Goal: Information Seeking & Learning: Compare options

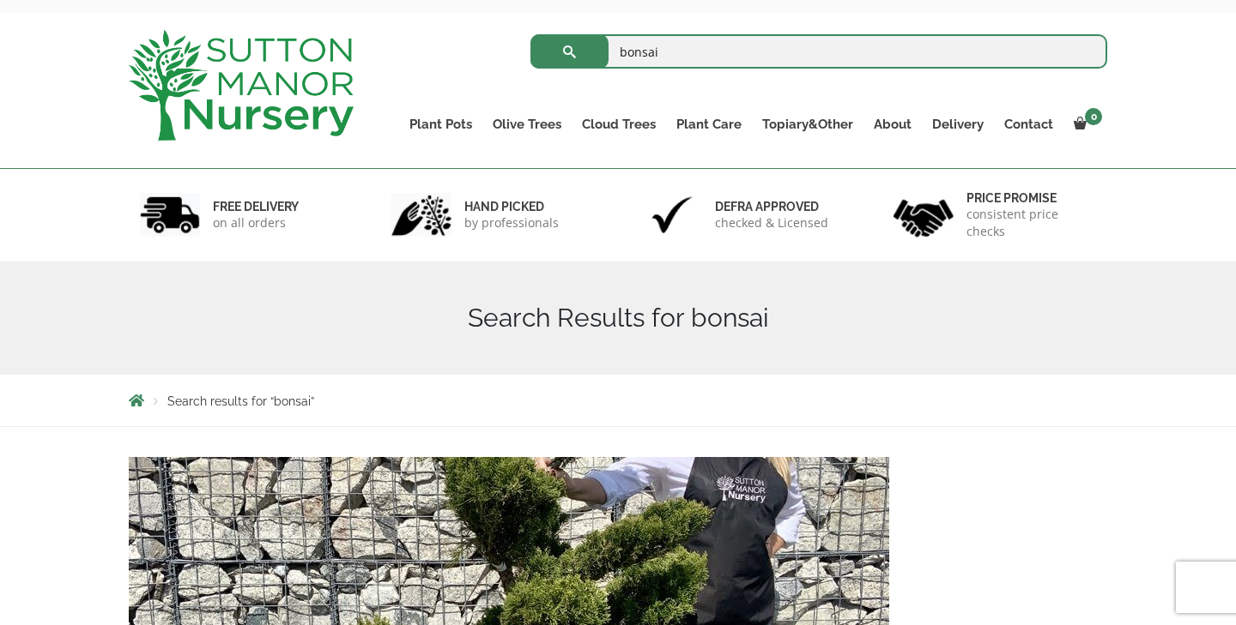
scroll to position [43, 0]
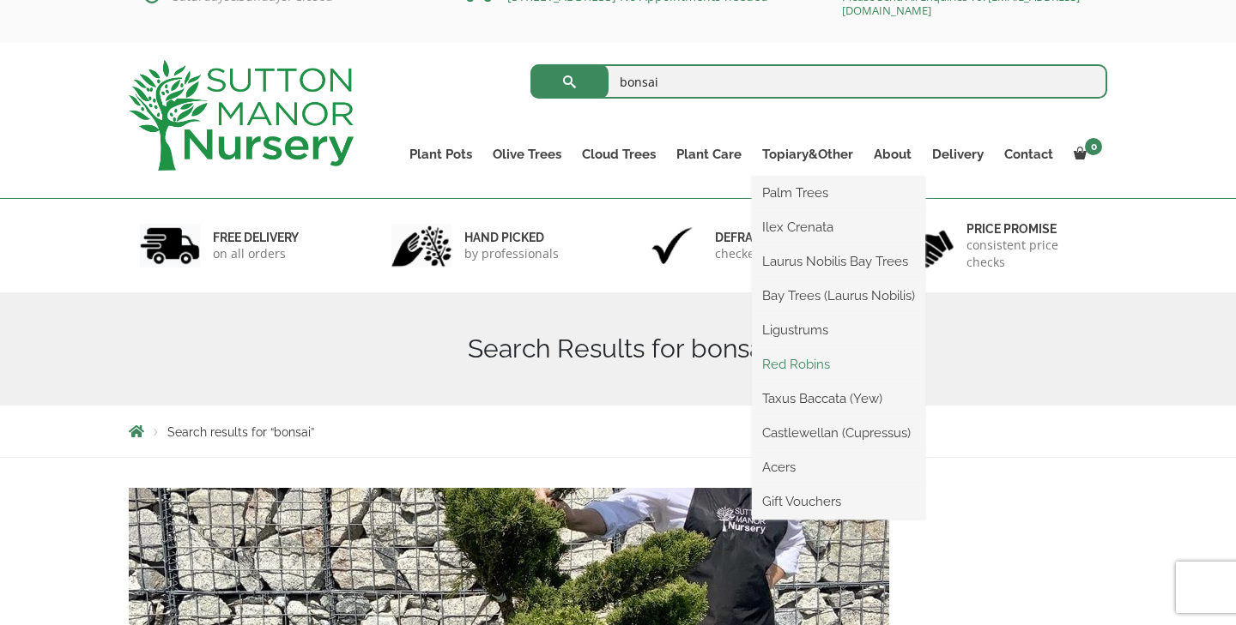
click at [801, 367] on link "Red Robins" at bounding box center [838, 365] width 173 height 26
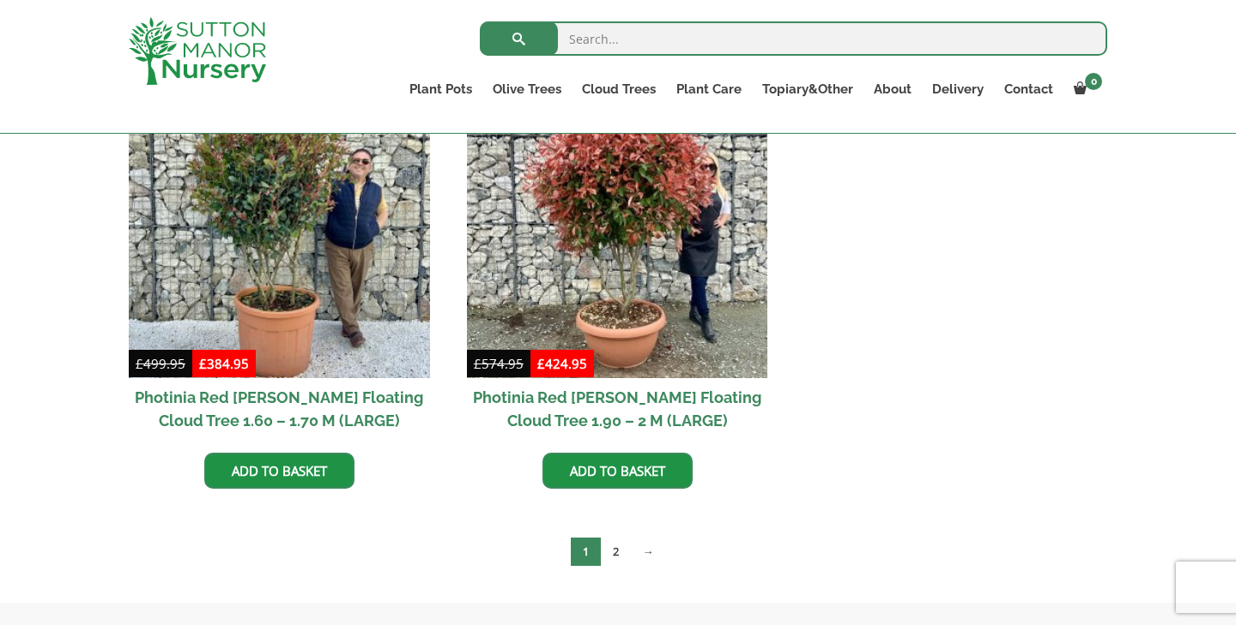
scroll to position [800, 0]
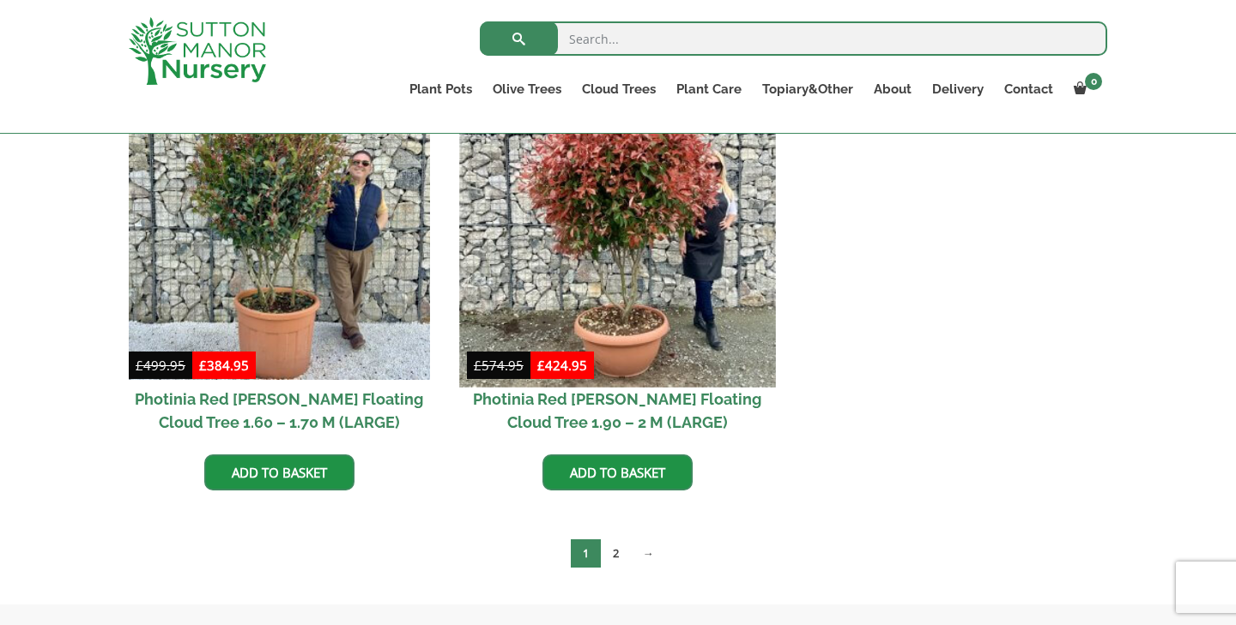
click at [606, 321] on img at bounding box center [617, 229] width 316 height 316
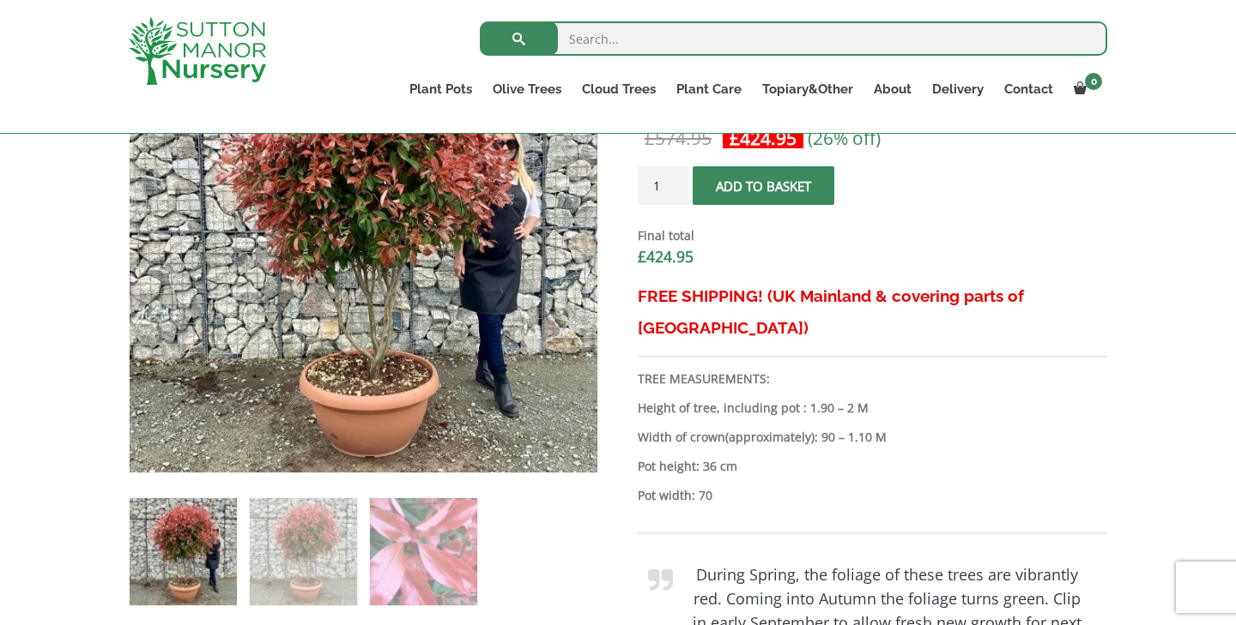
scroll to position [671, 0]
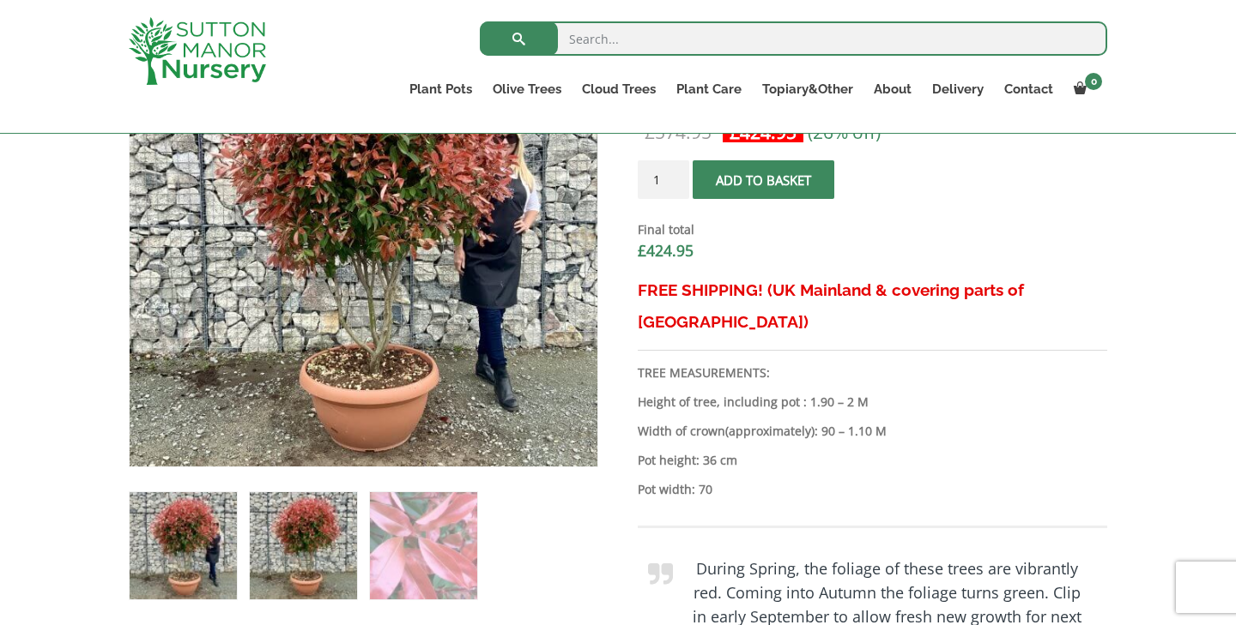
click at [317, 536] on img at bounding box center [303, 545] width 107 height 107
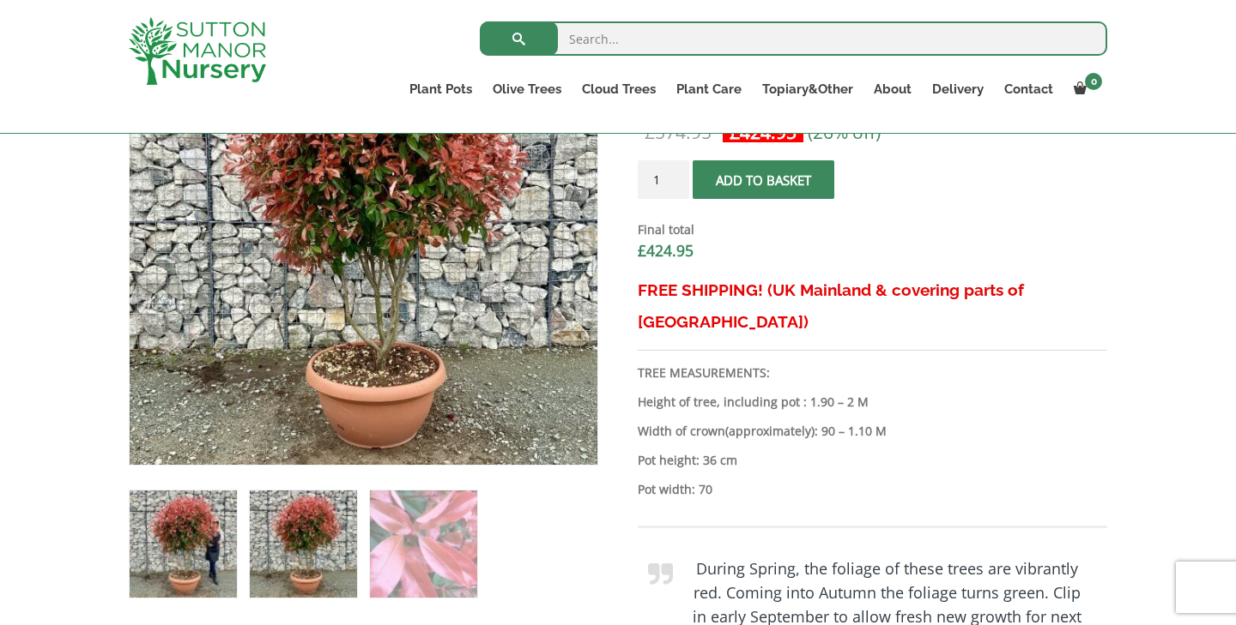
click at [196, 536] on img at bounding box center [183, 544] width 107 height 107
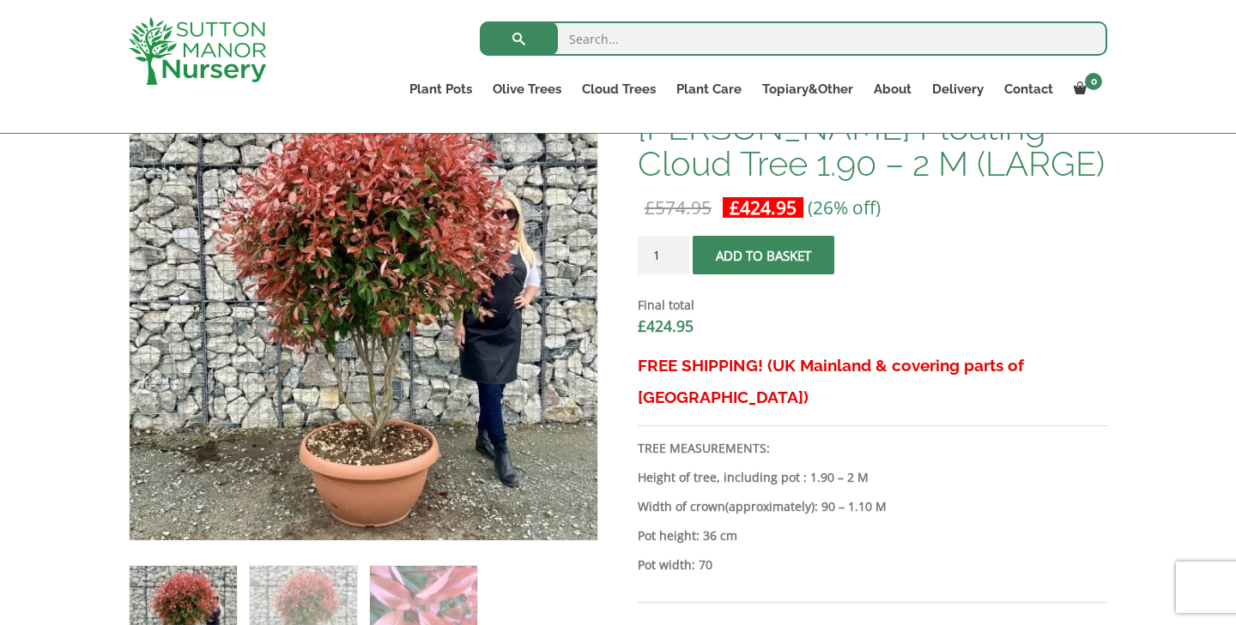
scroll to position [547, 0]
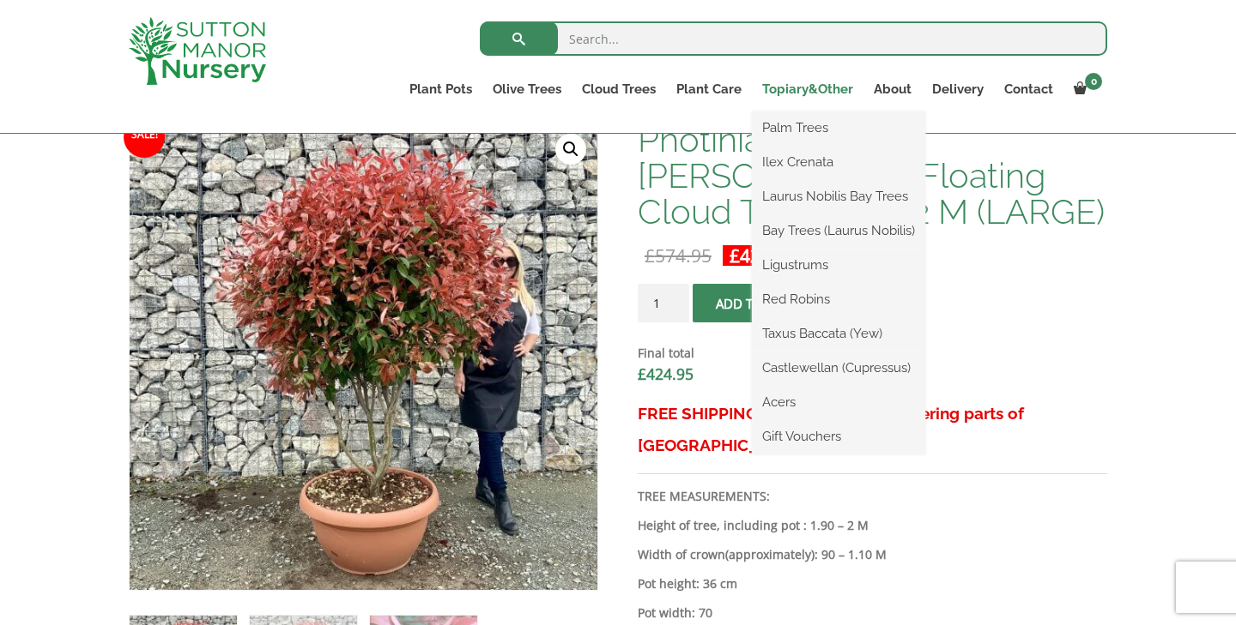
click at [817, 93] on link "Topiary&Other" at bounding box center [808, 89] width 112 height 24
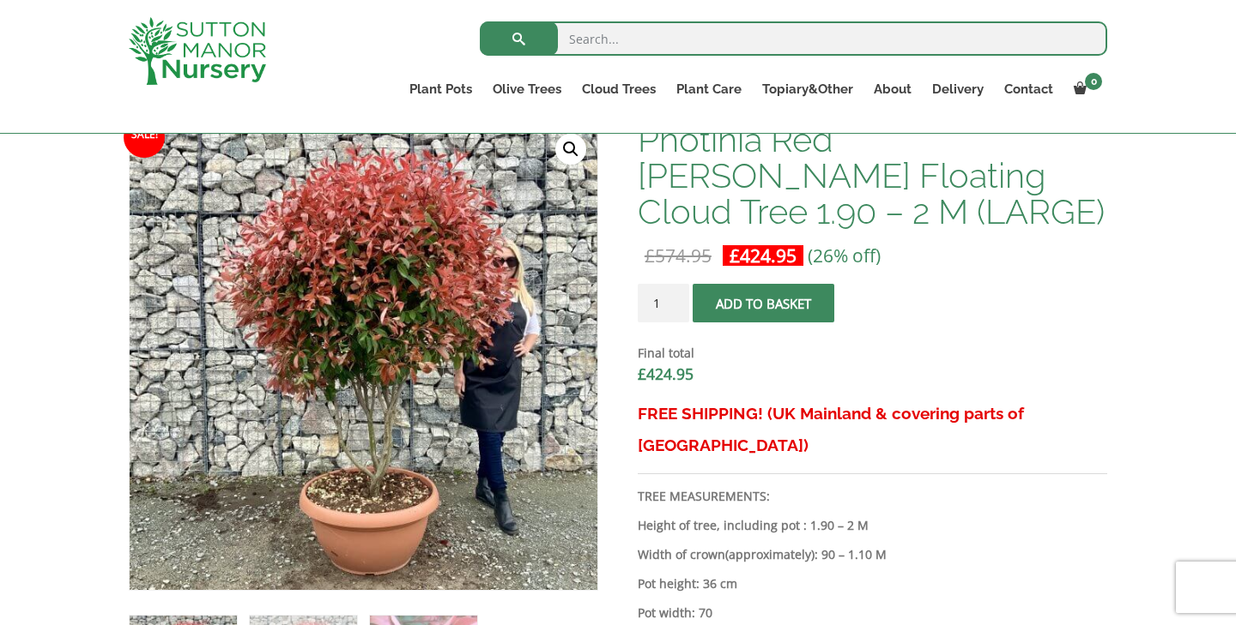
click at [242, 59] on img at bounding box center [197, 51] width 137 height 68
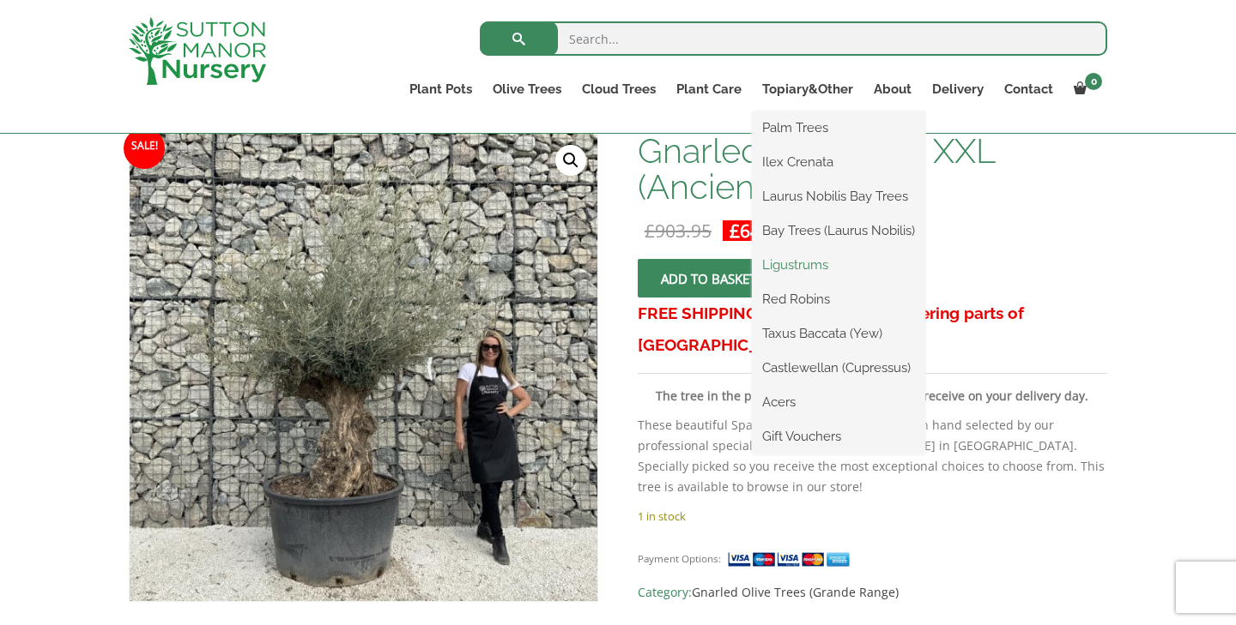
click at [809, 260] on link "Ligustrums" at bounding box center [838, 265] width 173 height 26
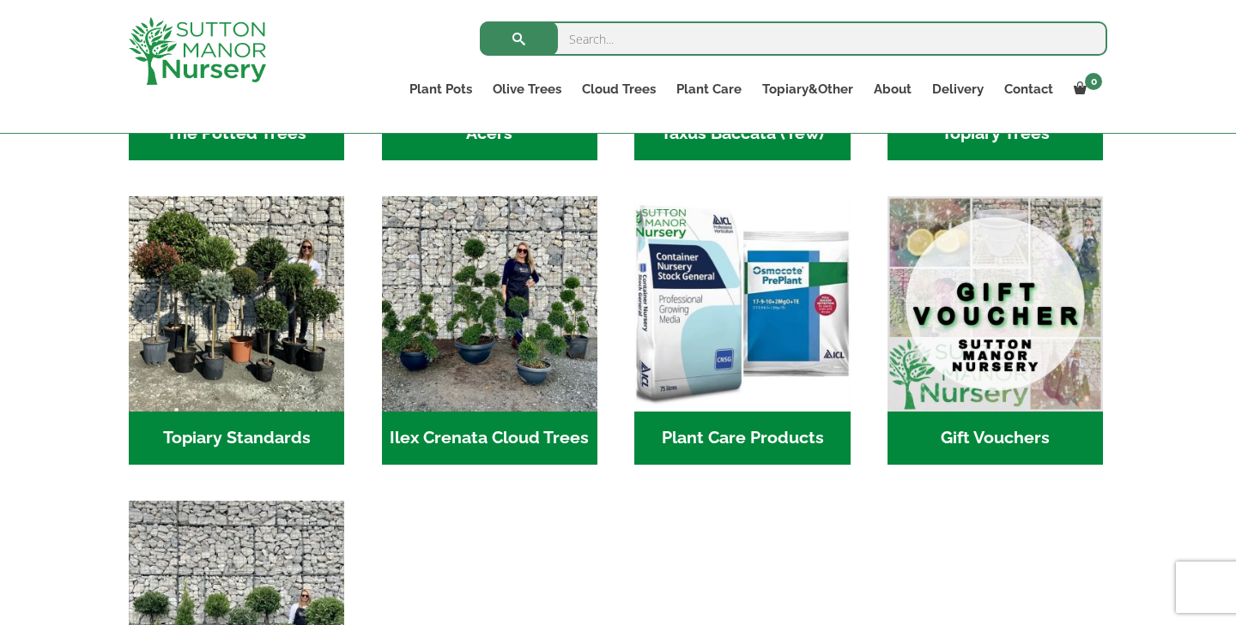
scroll to position [1471, 0]
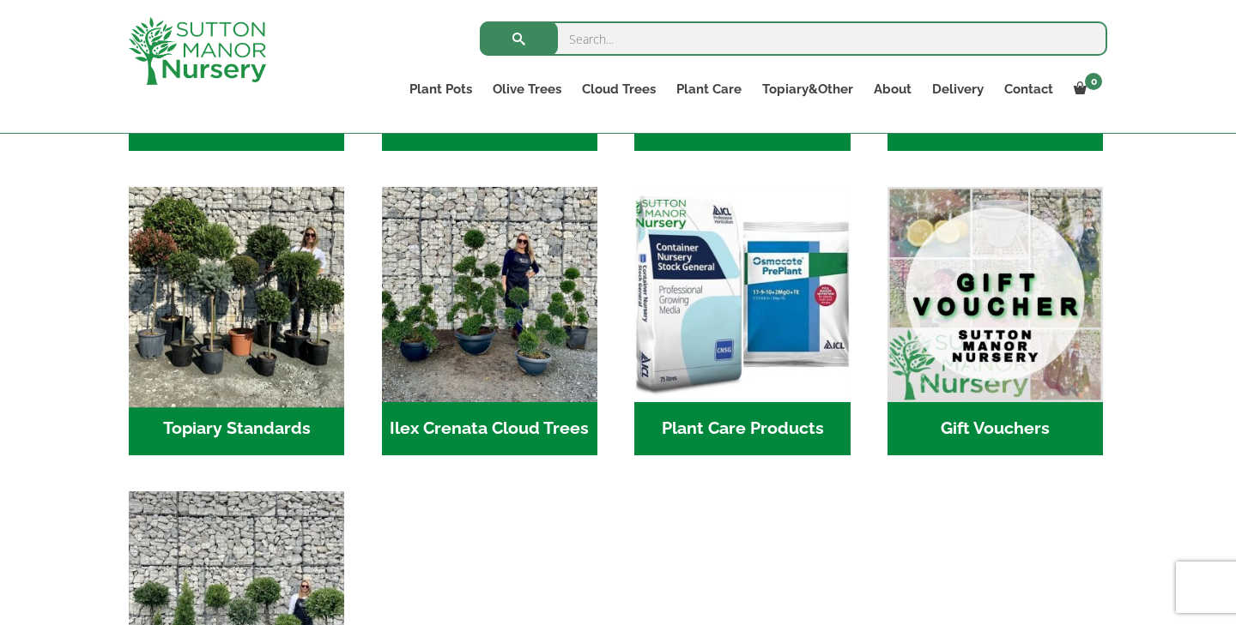
click at [293, 284] on img "Visit product category Topiary Standards" at bounding box center [237, 294] width 227 height 227
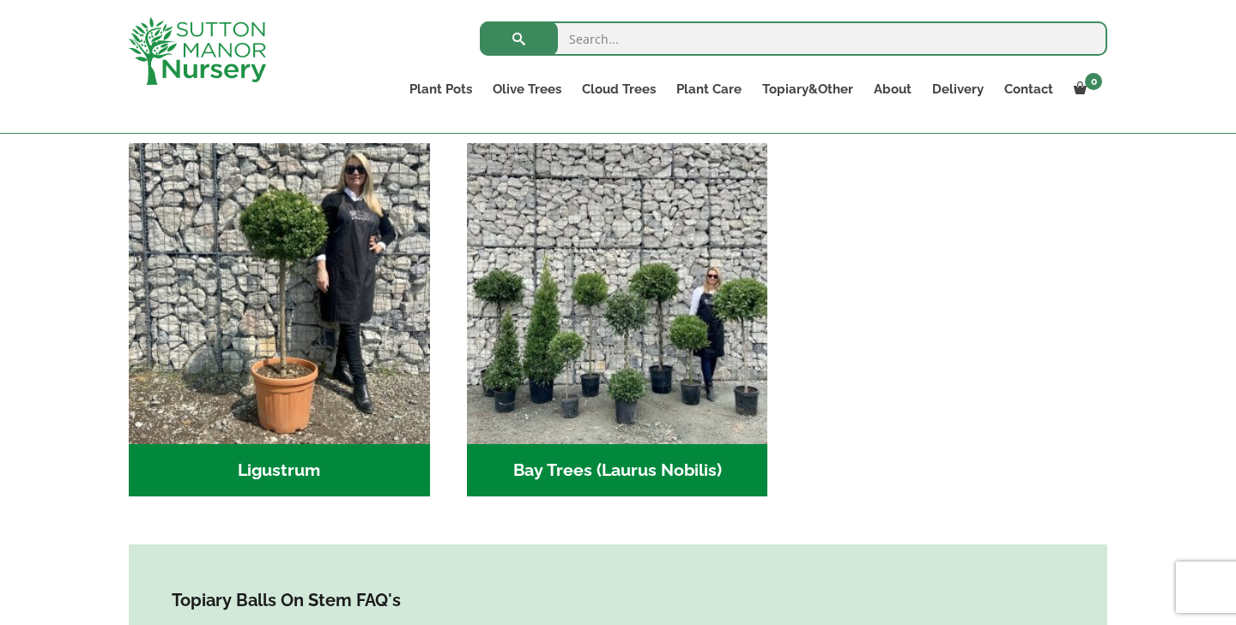
scroll to position [434, 0]
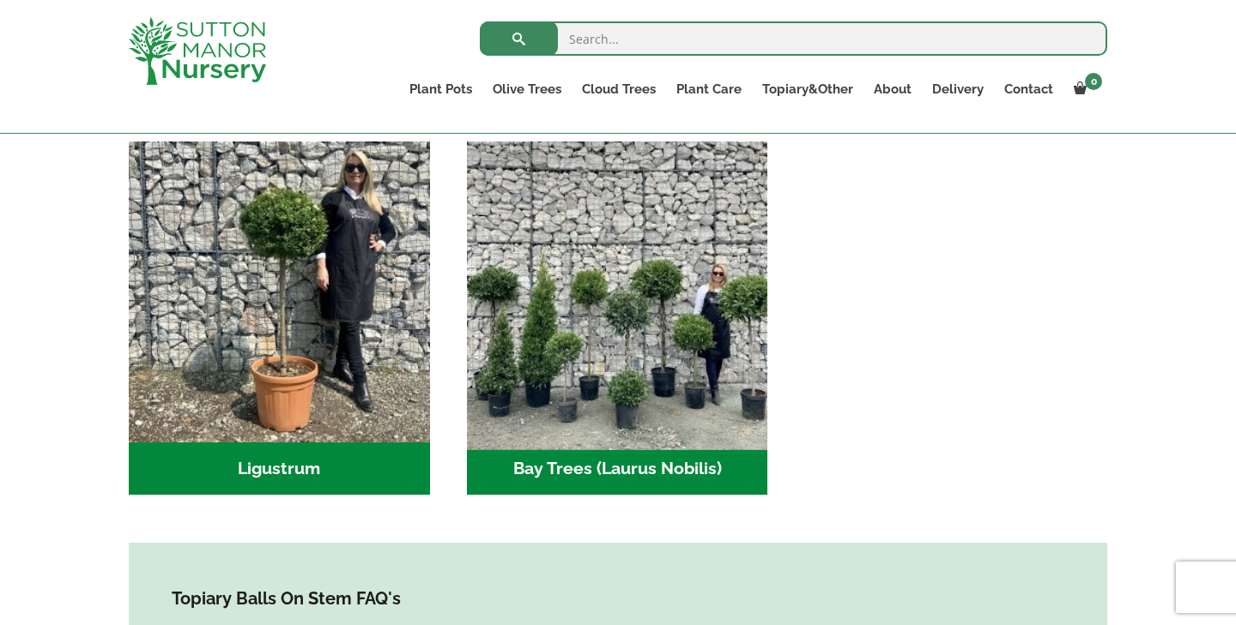
click at [537, 369] on img "Visit product category Bay Trees (Laurus Nobilis)" at bounding box center [617, 292] width 316 height 316
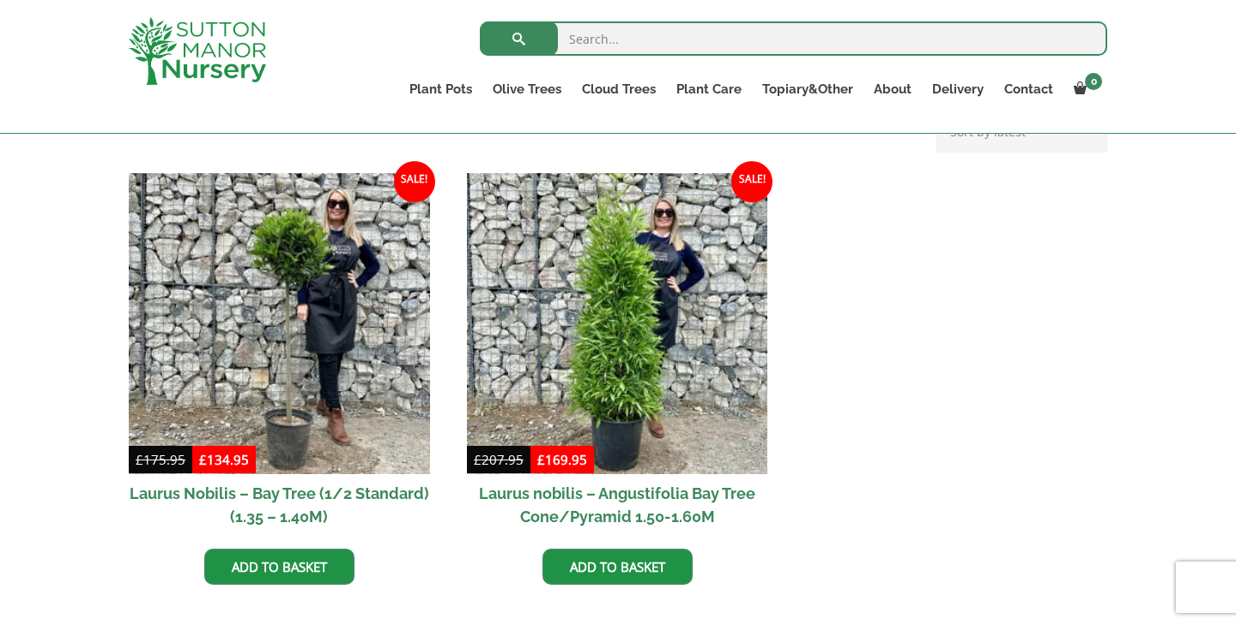
scroll to position [380, 0]
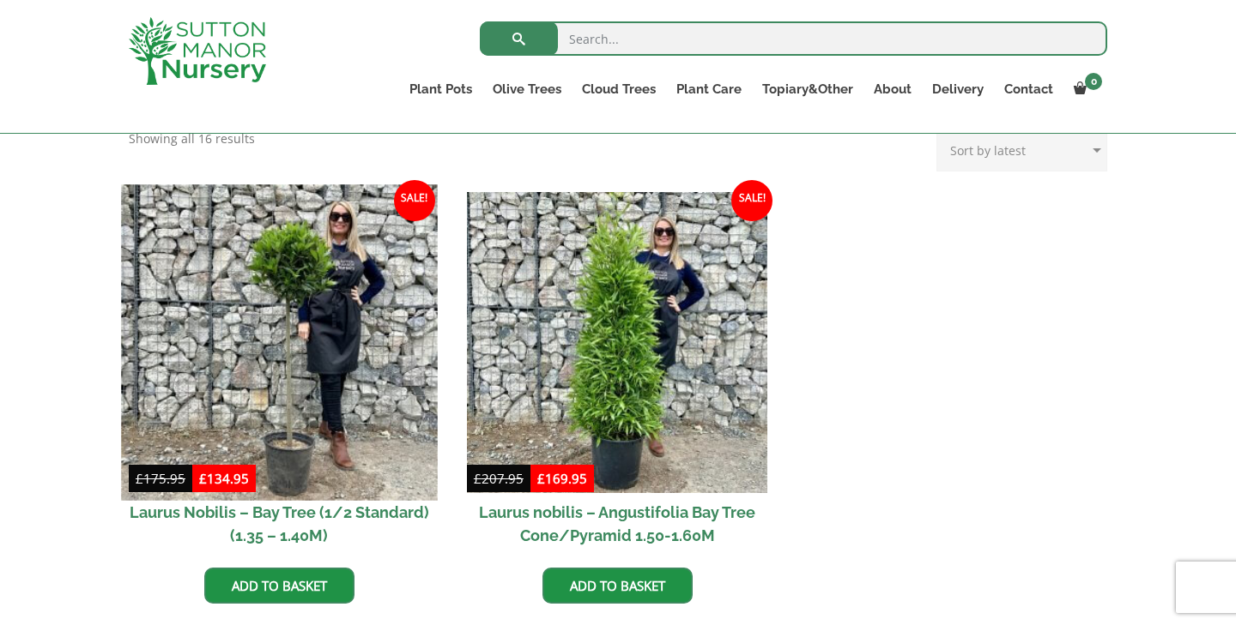
click at [349, 382] on img at bounding box center [279, 342] width 316 height 316
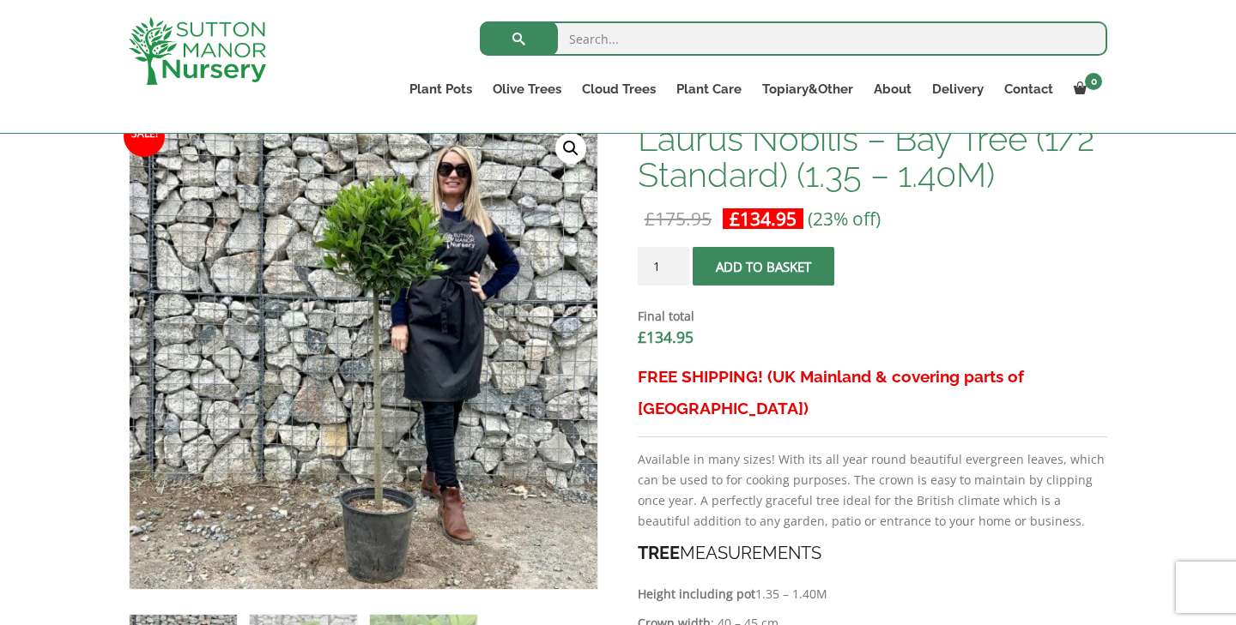
scroll to position [542, 0]
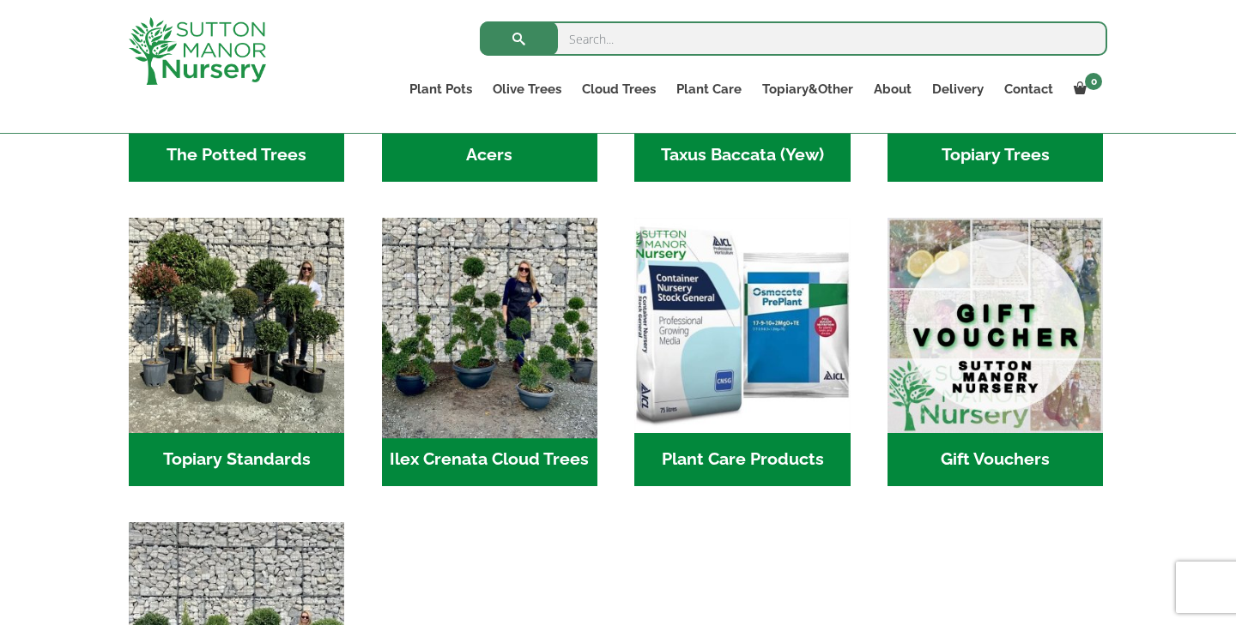
click at [526, 350] on img "Visit product category Ilex Crenata Cloud Trees" at bounding box center [489, 325] width 227 height 227
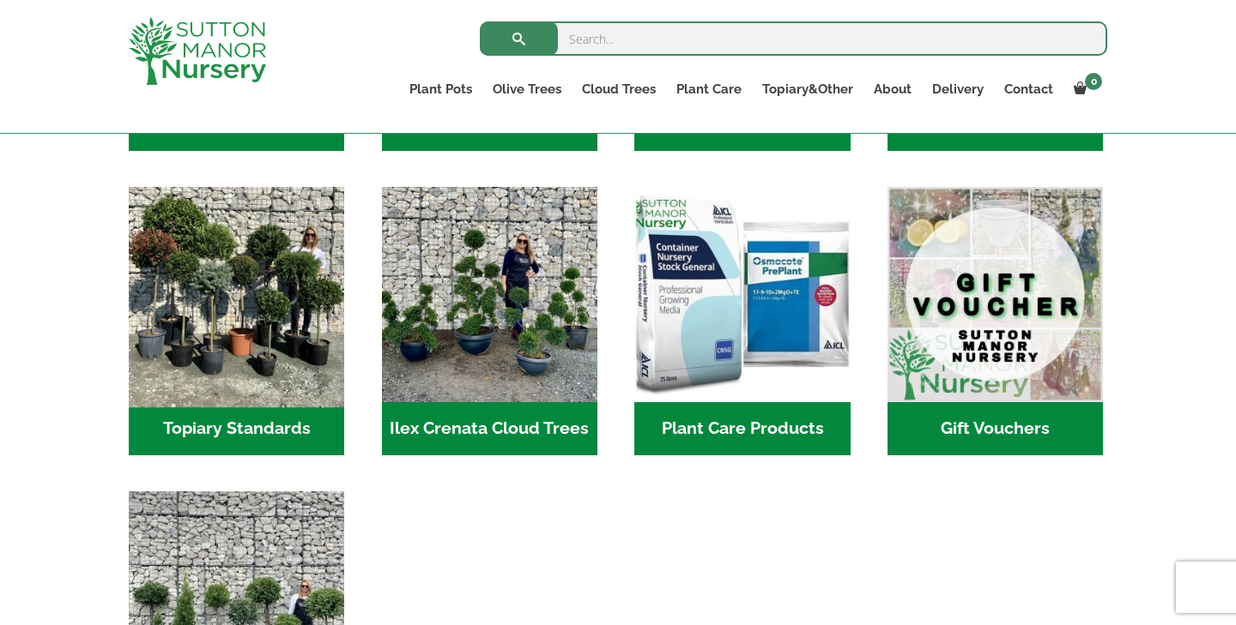
click at [259, 301] on img "Visit product category Topiary Standards" at bounding box center [237, 294] width 227 height 227
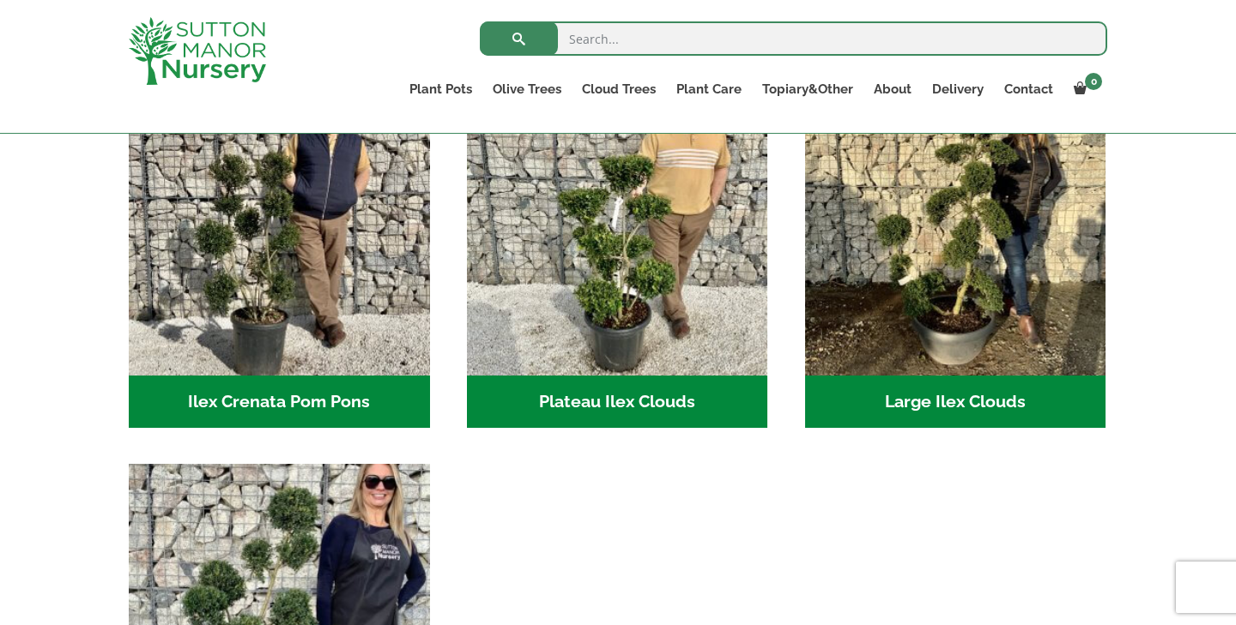
scroll to position [438, 0]
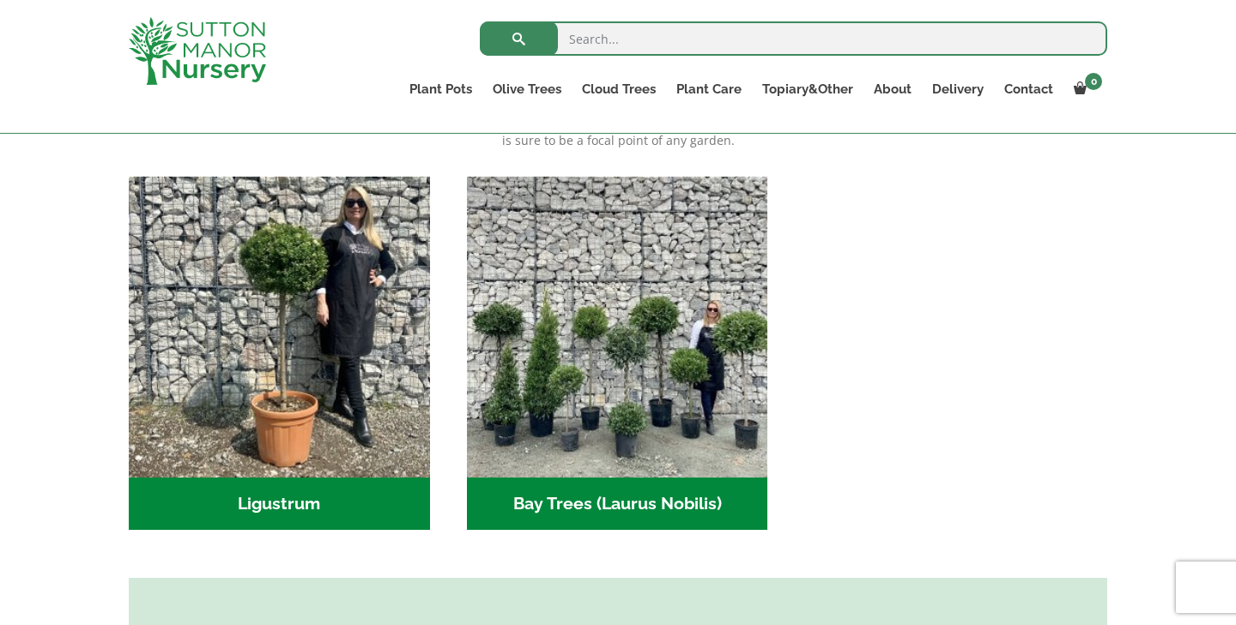
scroll to position [413, 0]
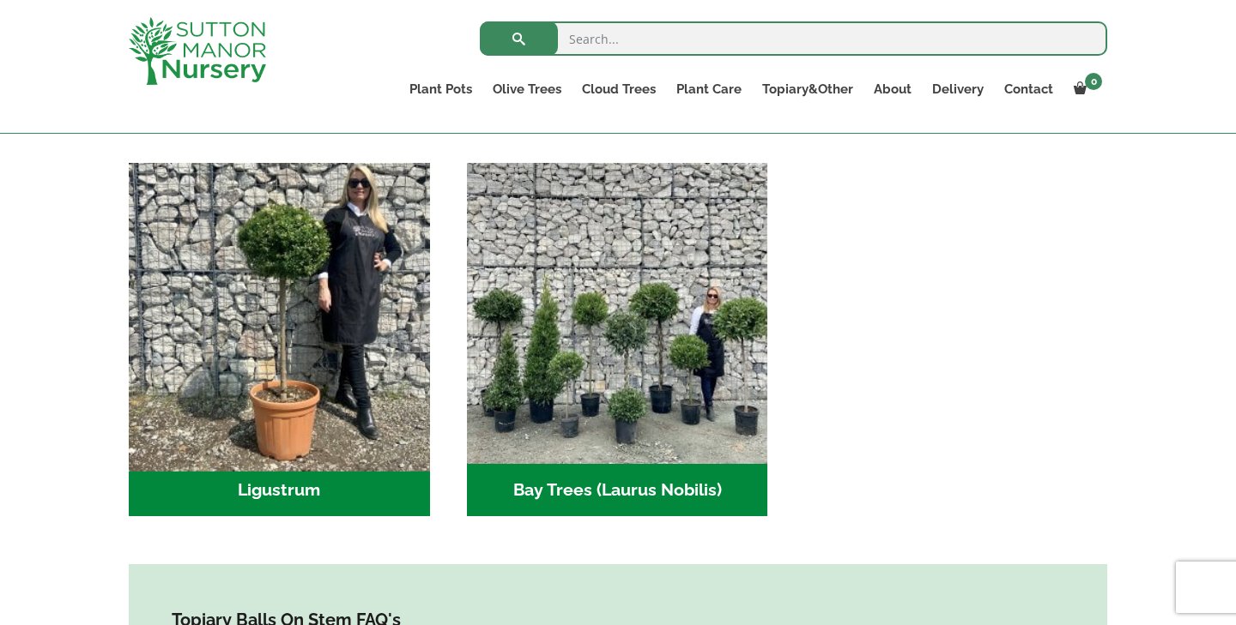
click at [313, 414] on img "Visit product category Ligustrum" at bounding box center [279, 313] width 316 height 316
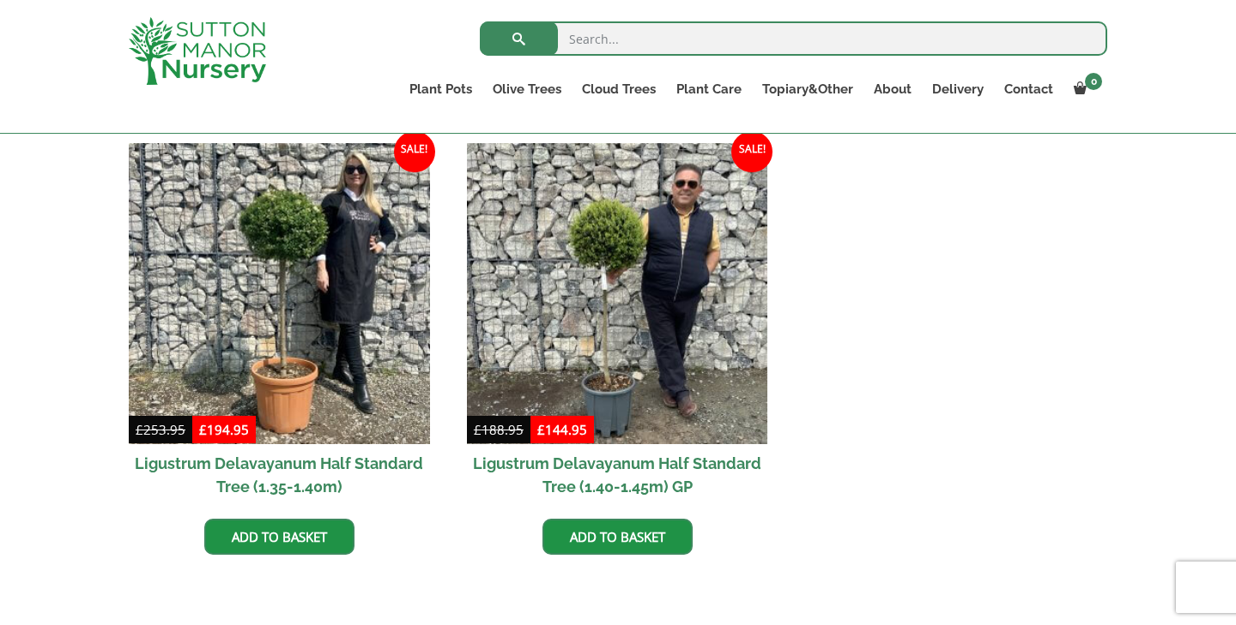
scroll to position [419, 0]
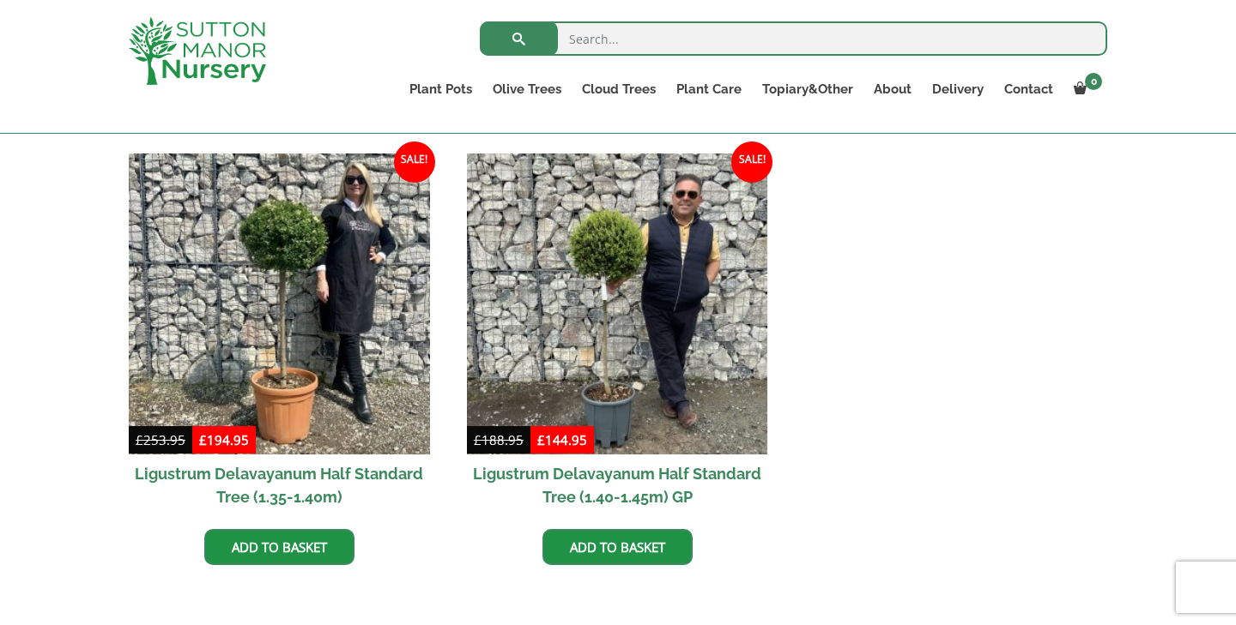
click at [351, 474] on h2 "Ligustrum Delavayanum Half Standard Tree (1.35-1.40m)" at bounding box center [279, 486] width 301 height 62
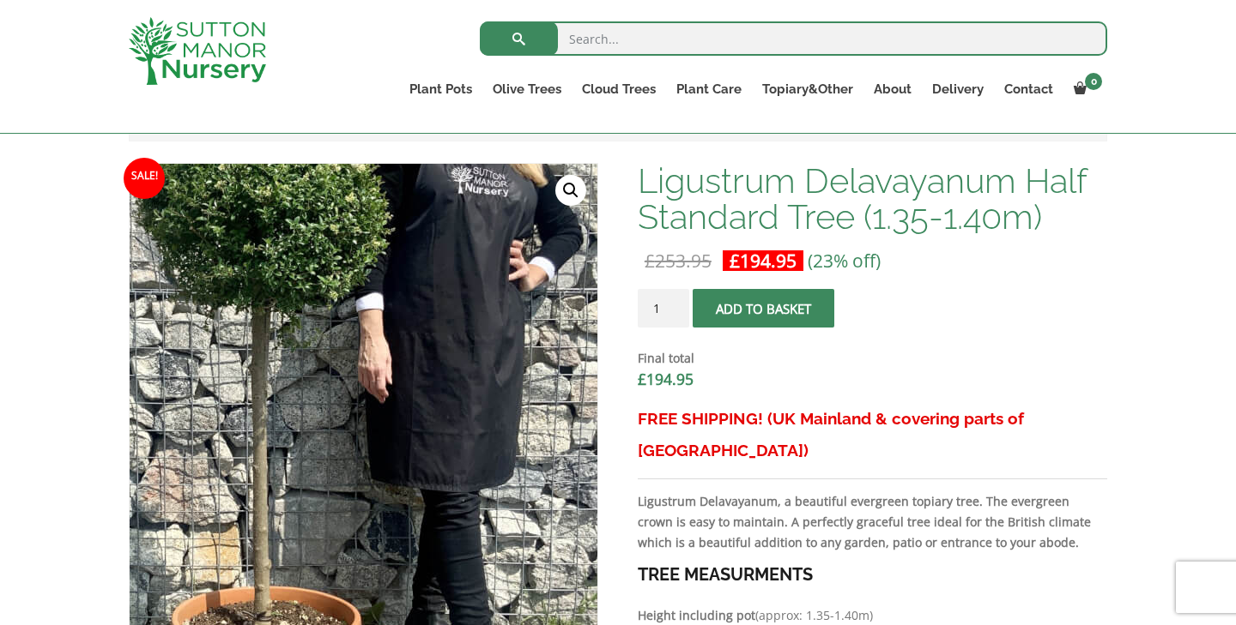
scroll to position [486, 0]
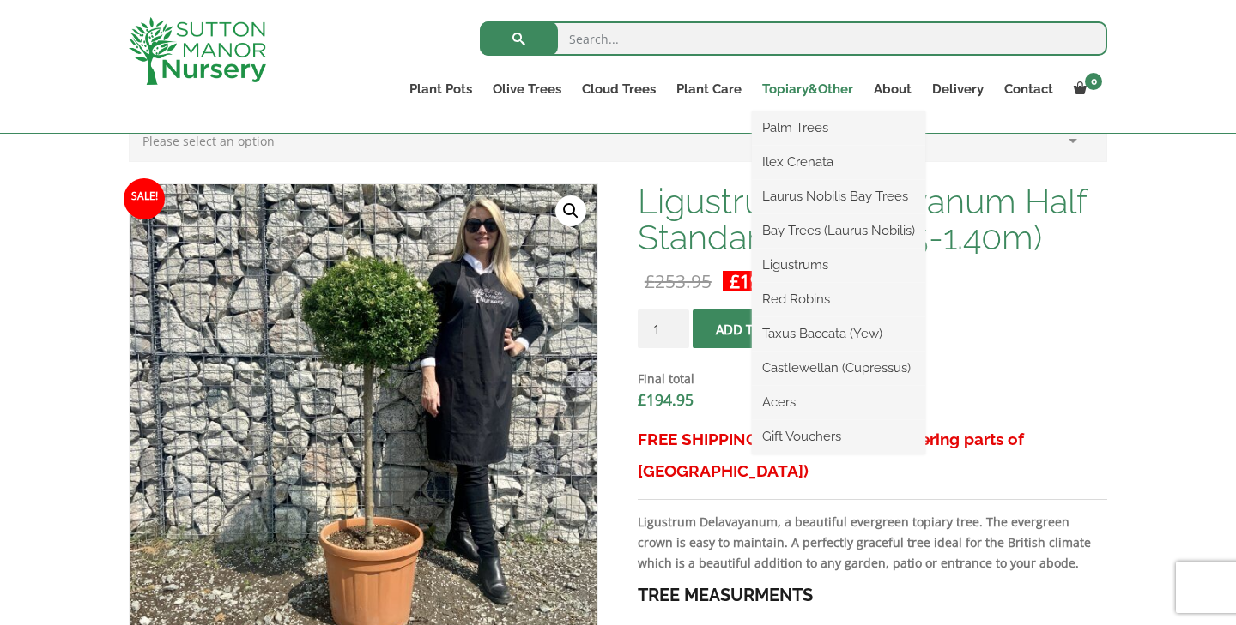
click at [809, 89] on link "Topiary&Other" at bounding box center [808, 89] width 112 height 24
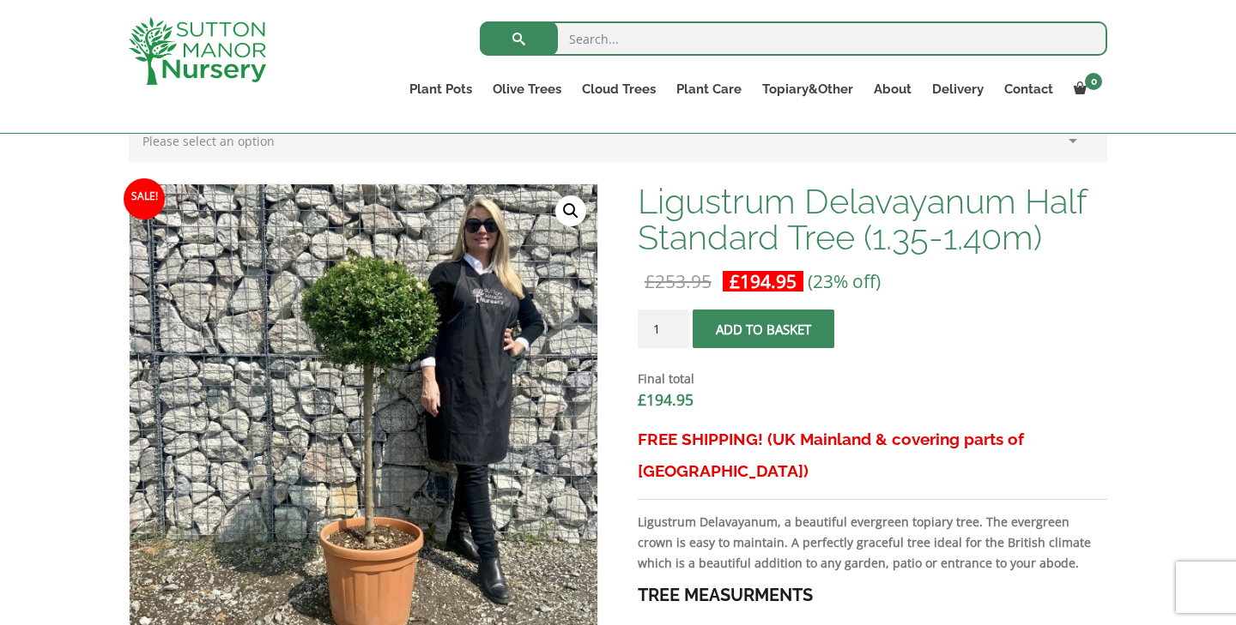
click at [222, 47] on img at bounding box center [197, 51] width 137 height 68
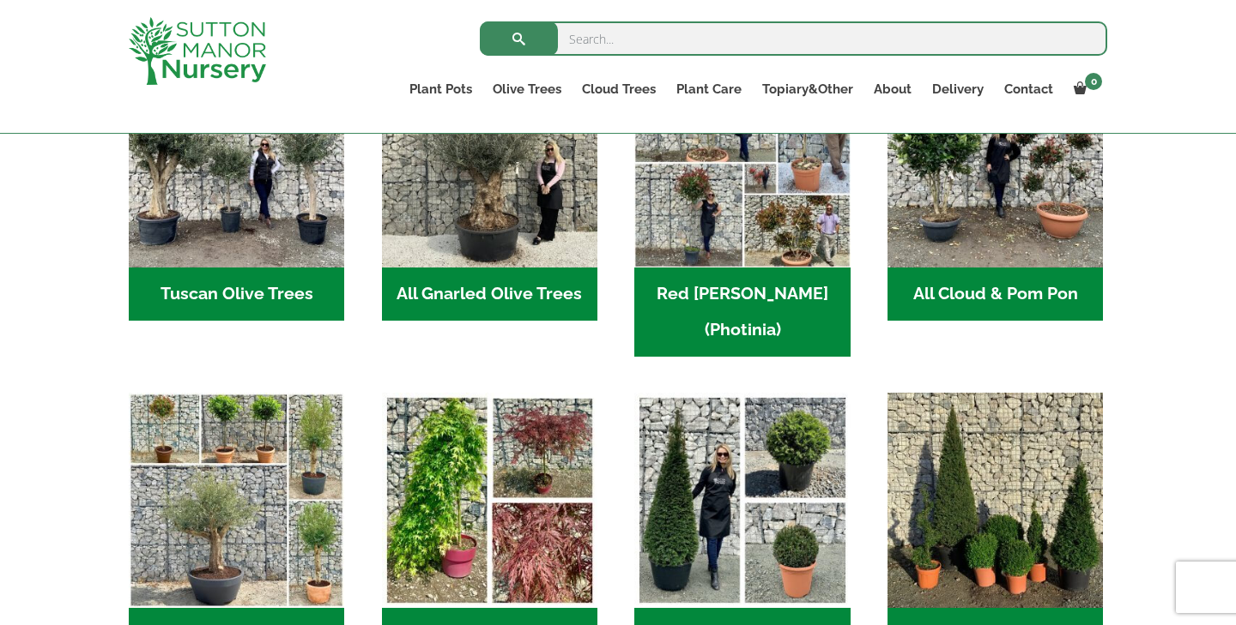
scroll to position [954, 0]
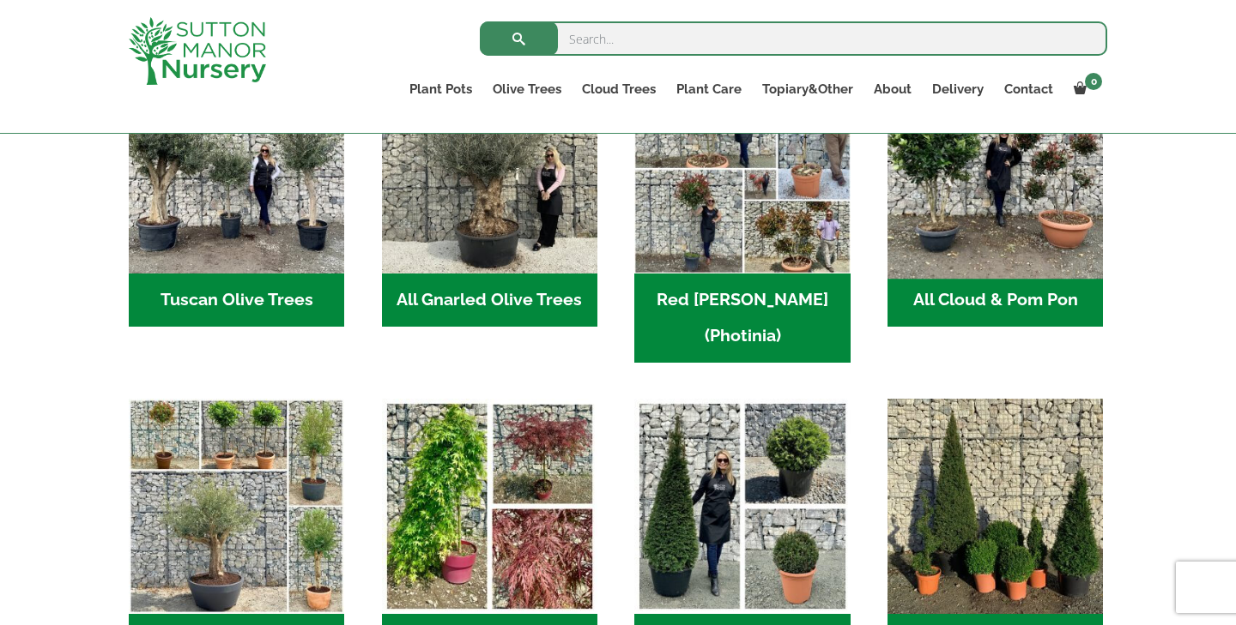
click at [1042, 198] on img "Visit product category All Cloud & Pom Pon" at bounding box center [995, 166] width 227 height 227
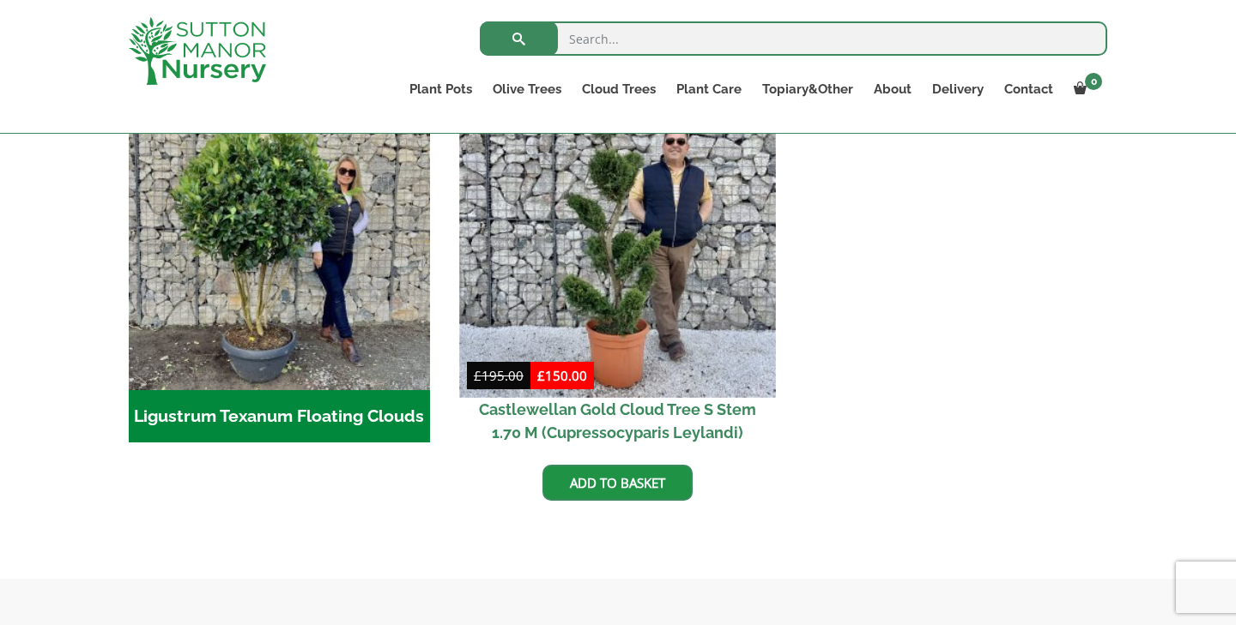
scroll to position [485, 0]
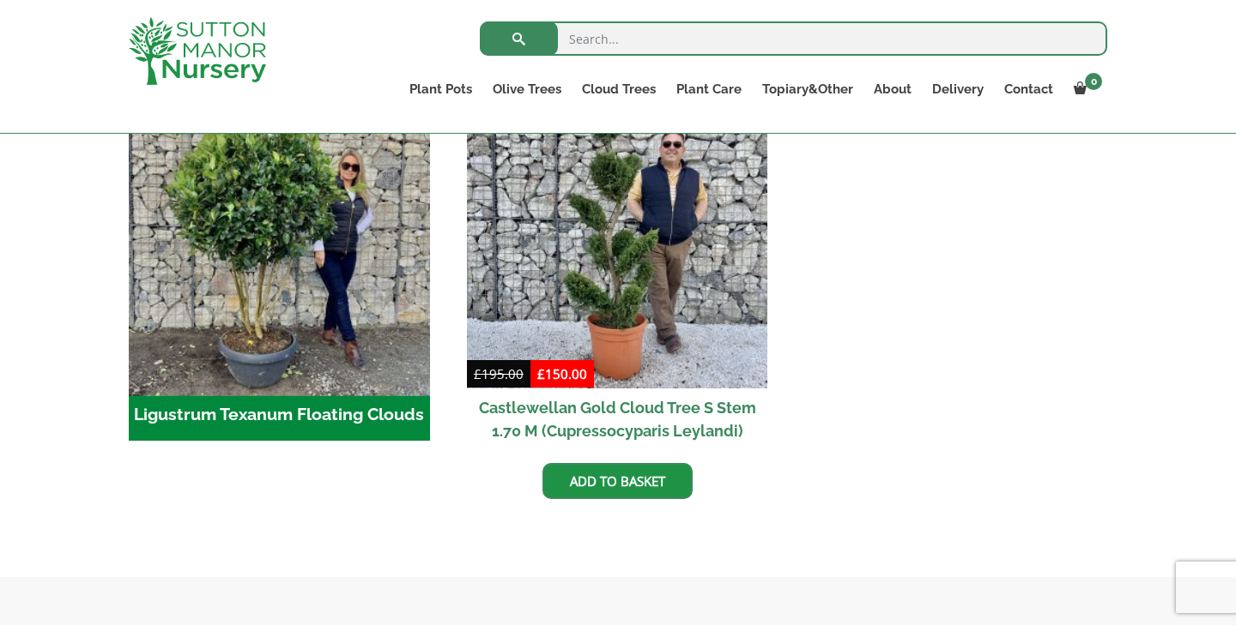
click at [366, 292] on img "Visit product category Ligustrum Texanum Floating Clouds" at bounding box center [279, 238] width 316 height 316
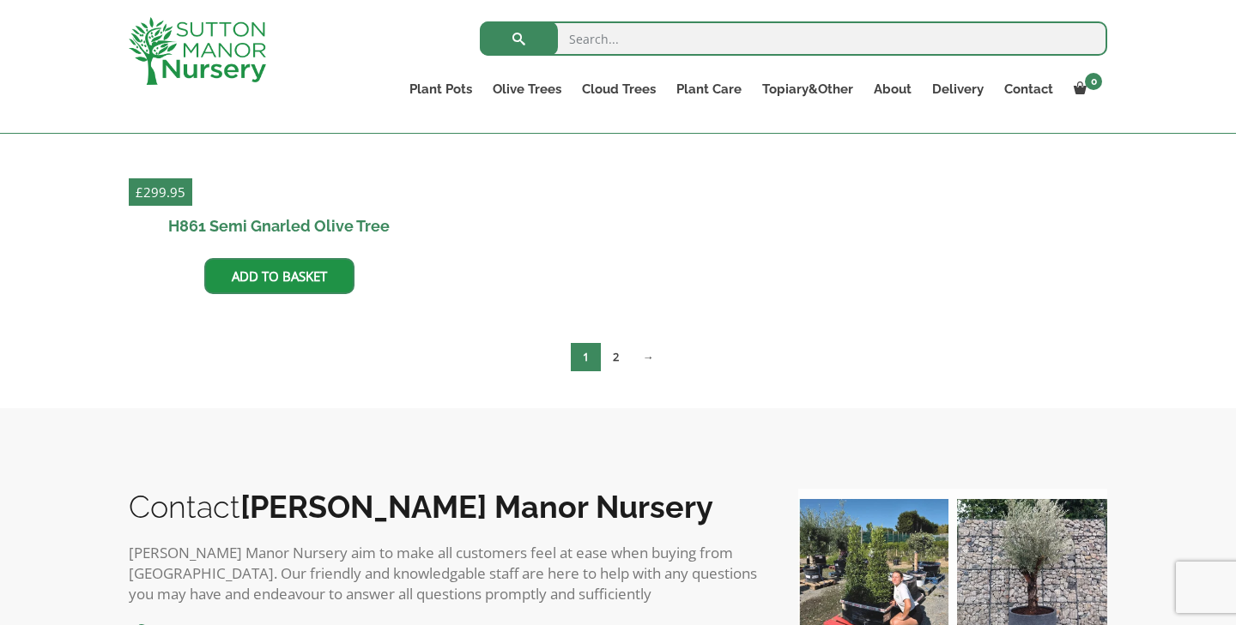
scroll to position [1040, 0]
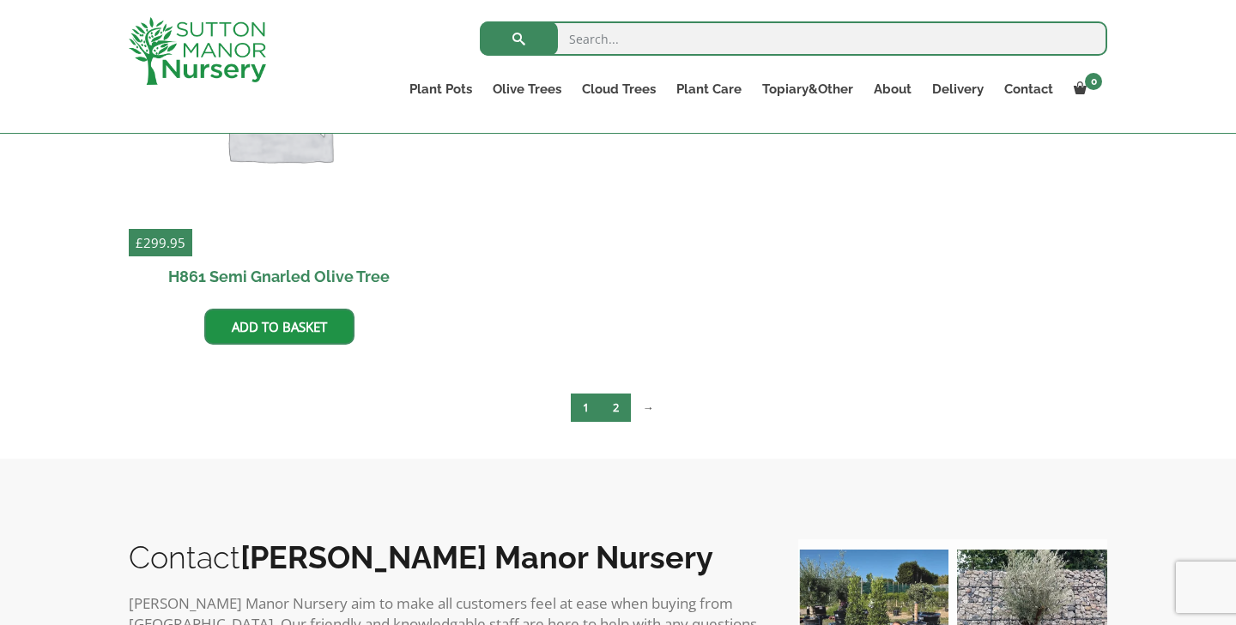
click at [617, 403] on link "2" at bounding box center [616, 408] width 30 height 28
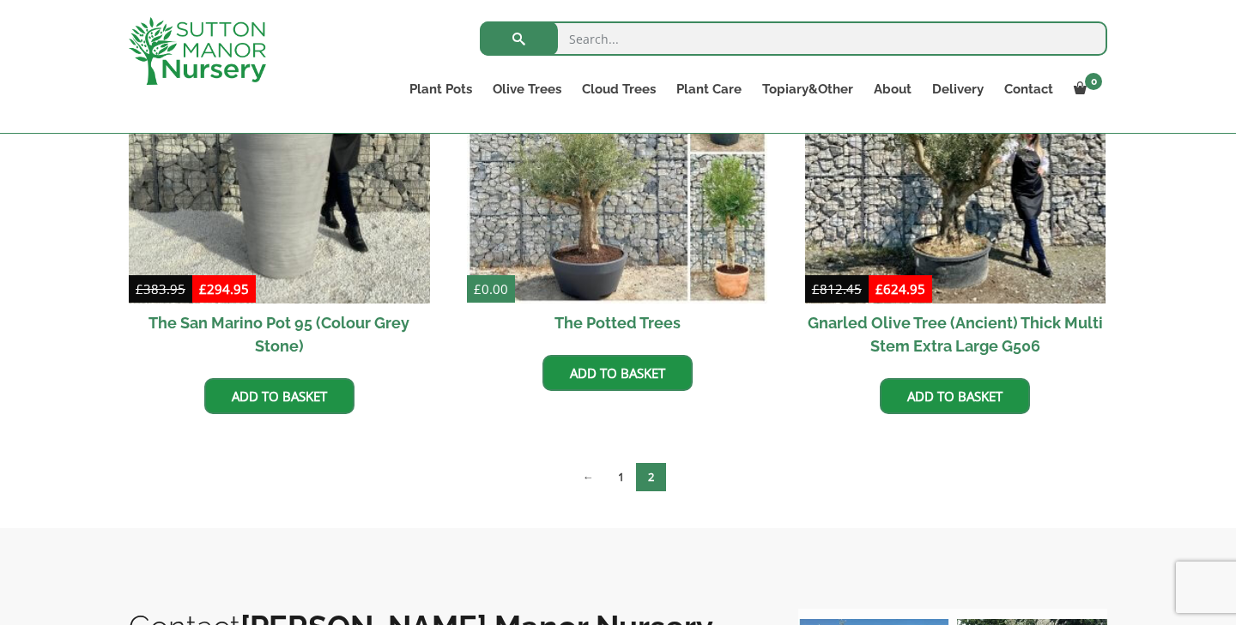
scroll to position [573, 0]
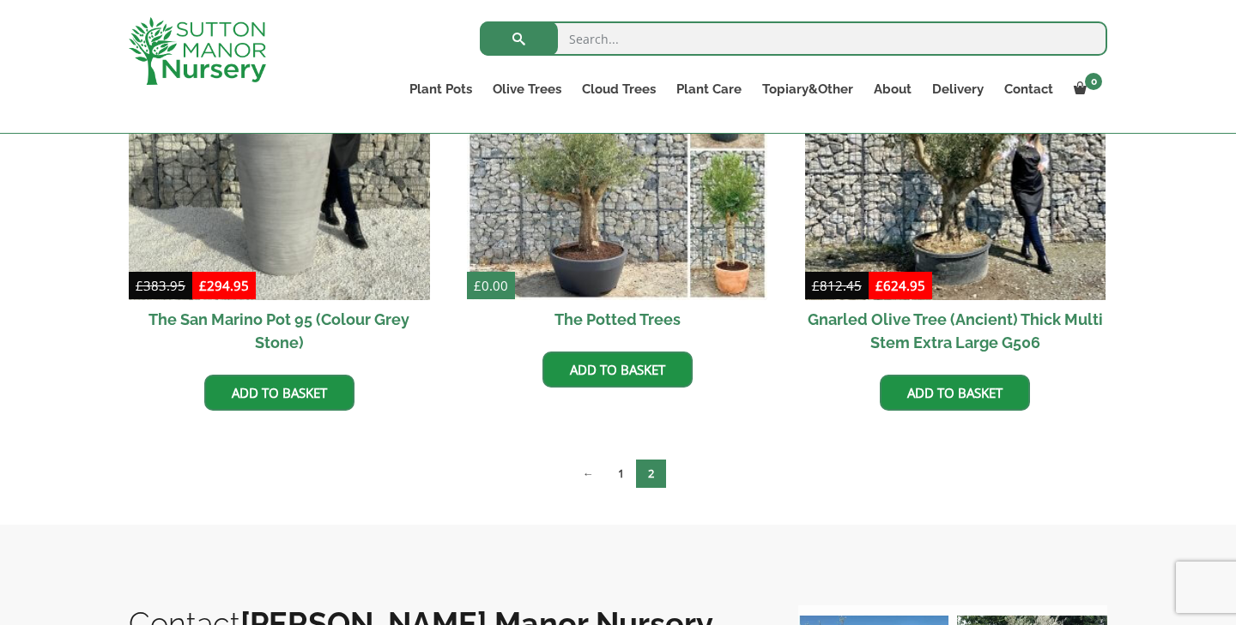
click at [615, 457] on div "All Cloud & Pom Pon Taxus X Media Hilli PomPons Ligustrum Texanum Floating Clou…" at bounding box center [618, 215] width 1004 height 584
click at [619, 468] on link "1" at bounding box center [621, 474] width 30 height 28
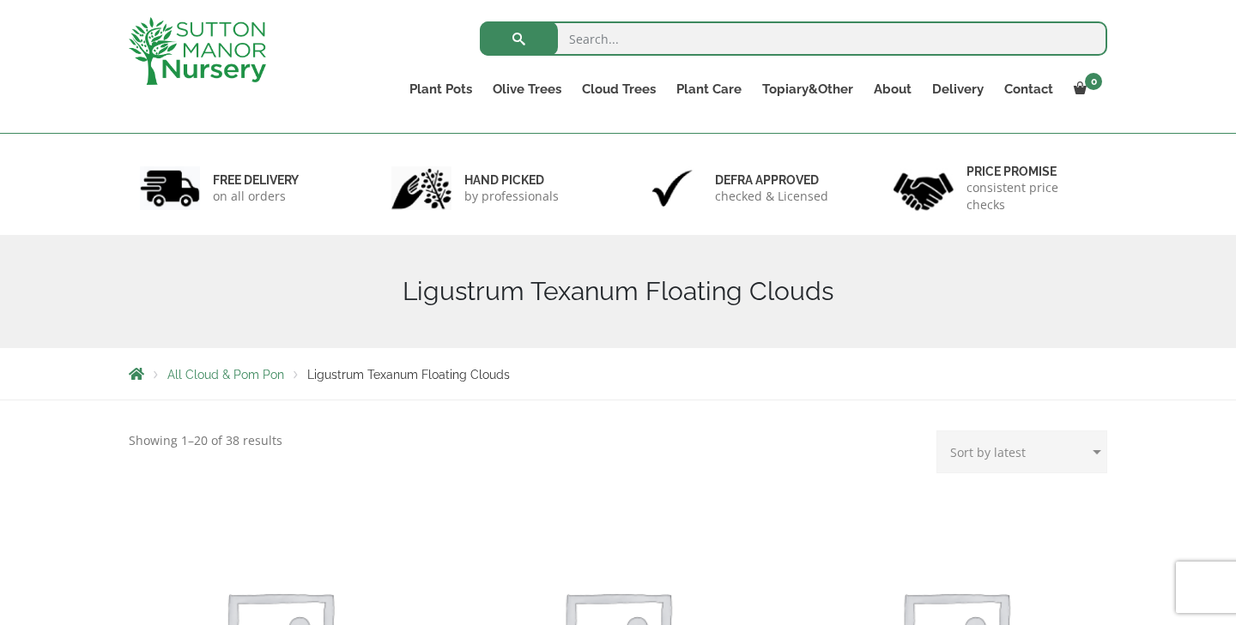
scroll to position [63, 0]
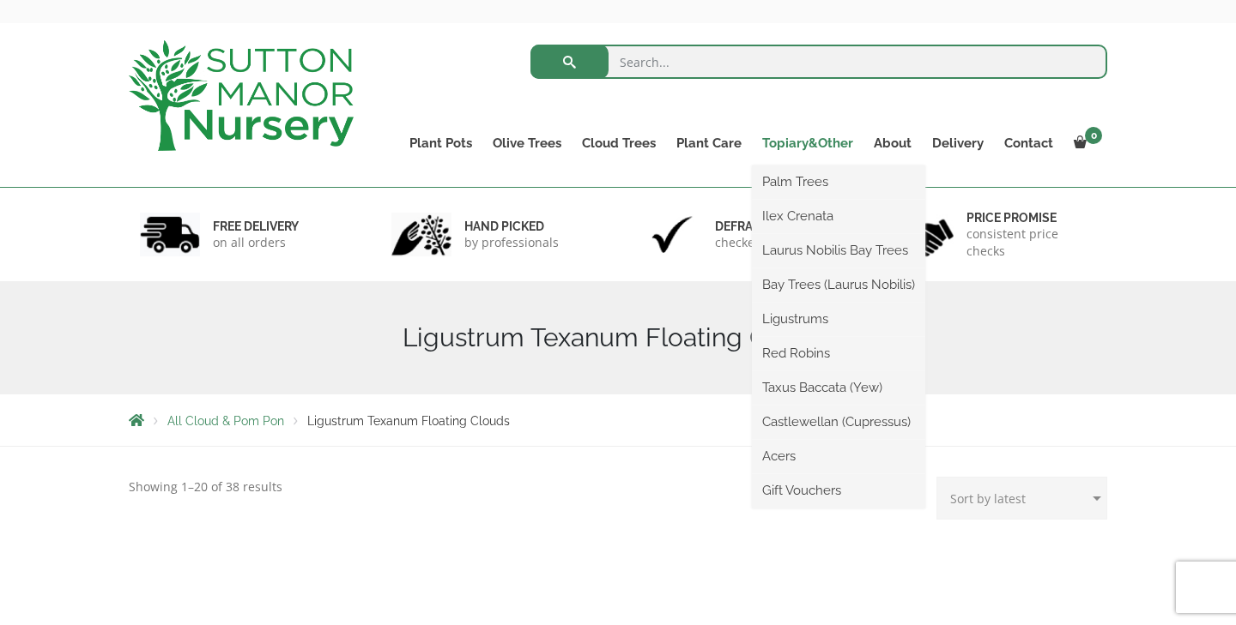
click at [803, 140] on link "Topiary&Other" at bounding box center [808, 143] width 112 height 24
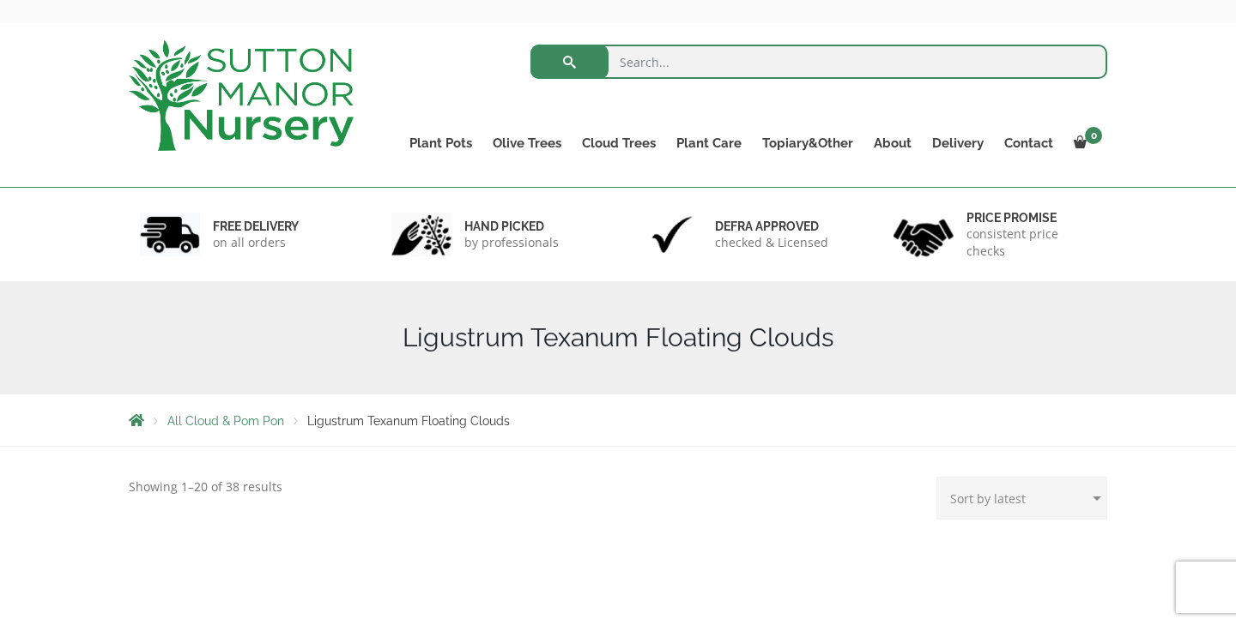
click at [245, 428] on span "All Cloud & Pom Pon" at bounding box center [225, 421] width 117 height 14
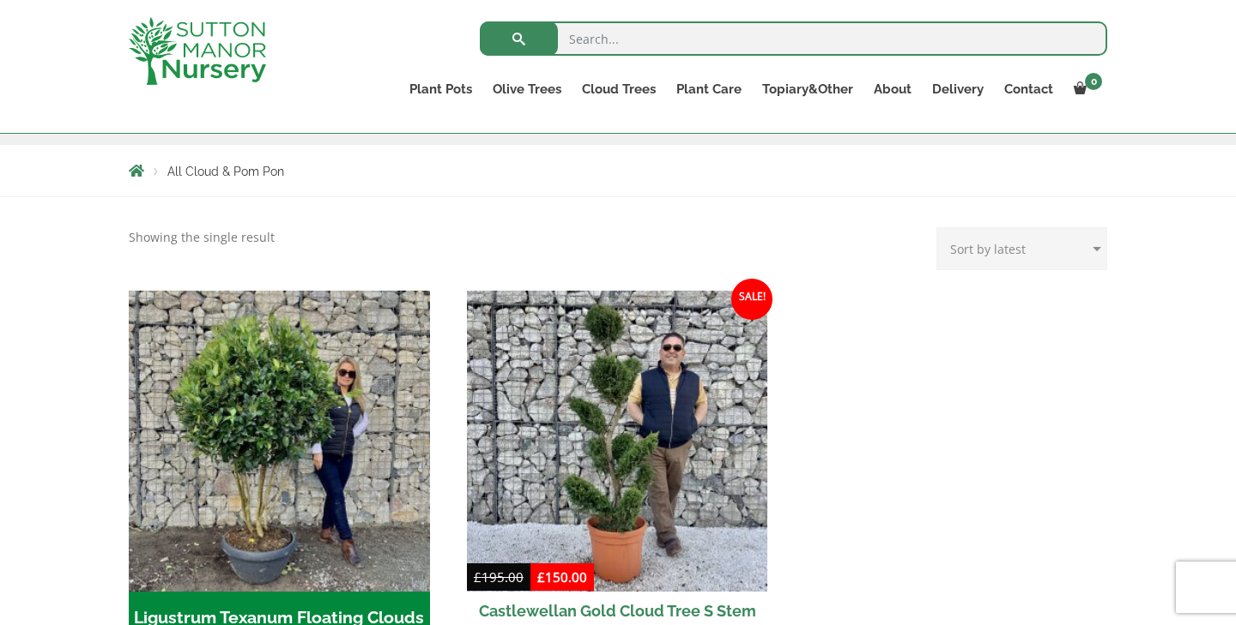
scroll to position [258, 0]
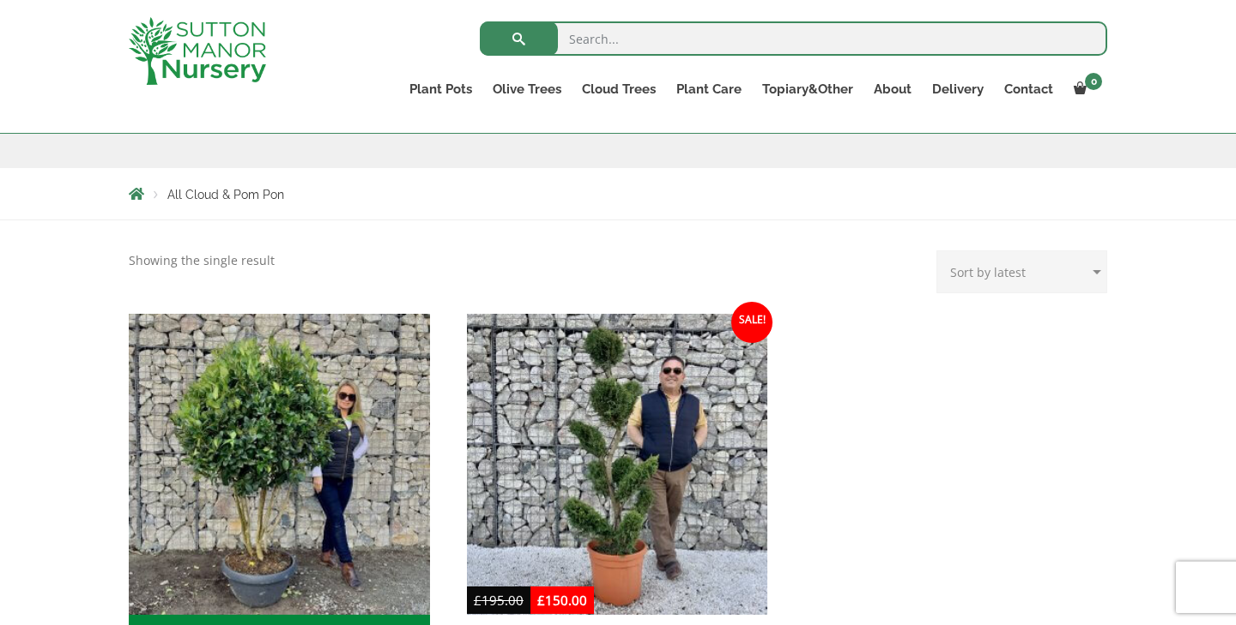
click at [140, 197] on span "Breadcrumbs" at bounding box center [136, 194] width 15 height 14
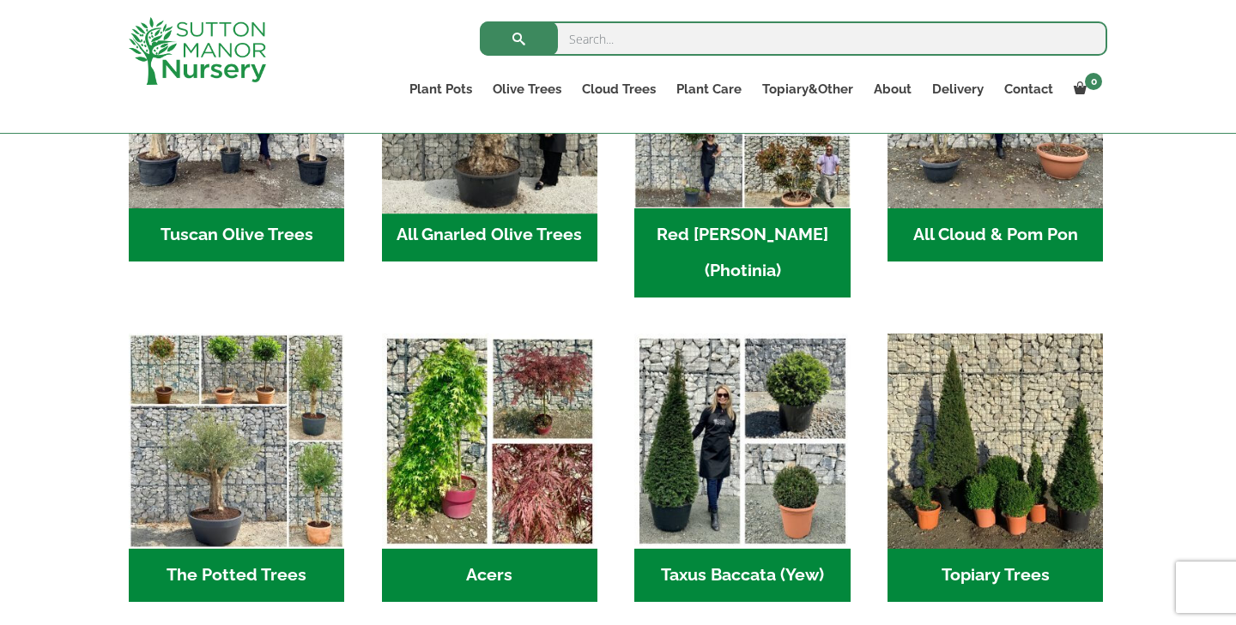
scroll to position [1022, 0]
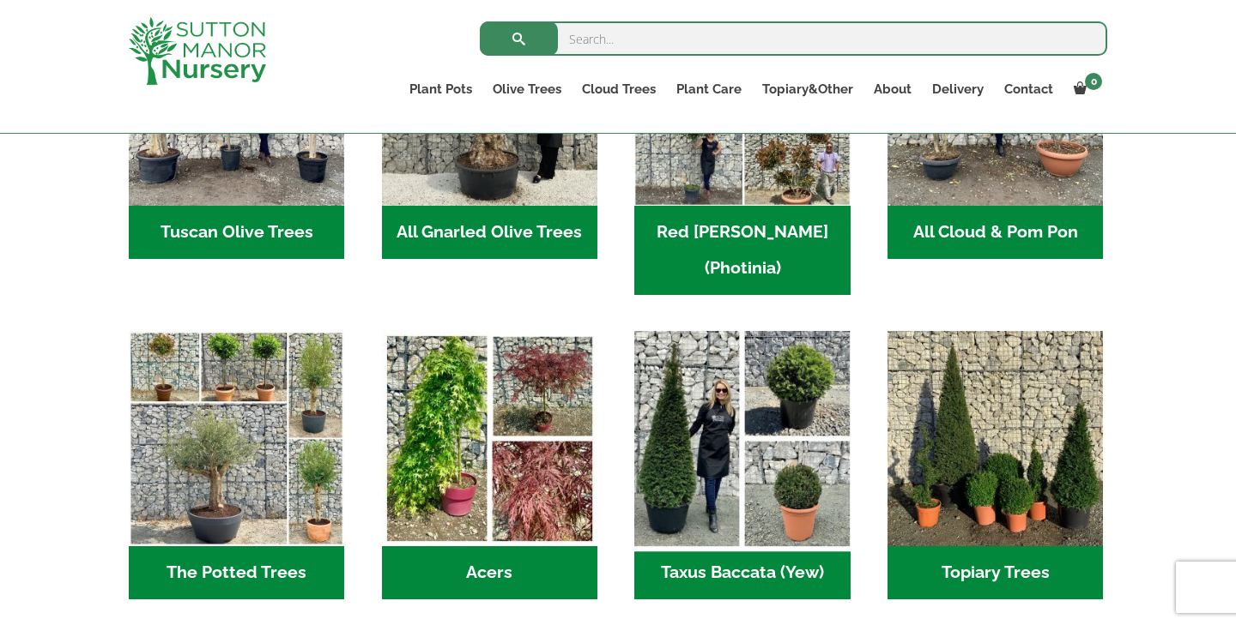
click at [803, 390] on img "Visit product category Taxus Baccata (Yew)" at bounding box center [742, 439] width 227 height 227
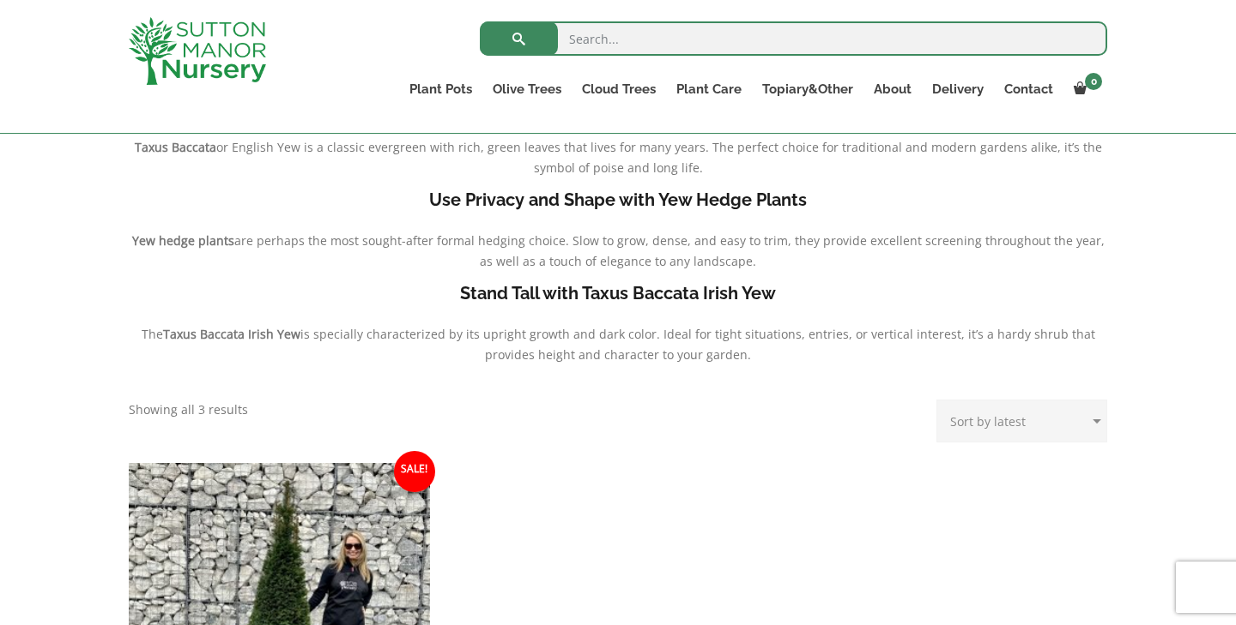
scroll to position [157, 0]
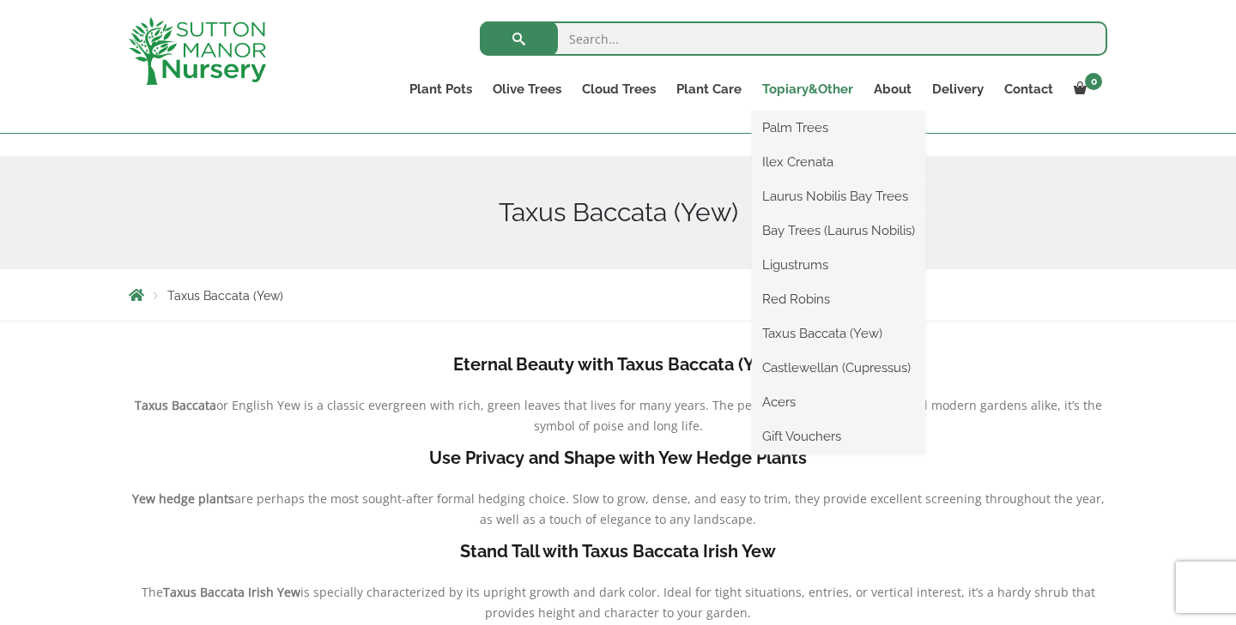
click at [791, 88] on link "Topiary&Other" at bounding box center [808, 89] width 112 height 24
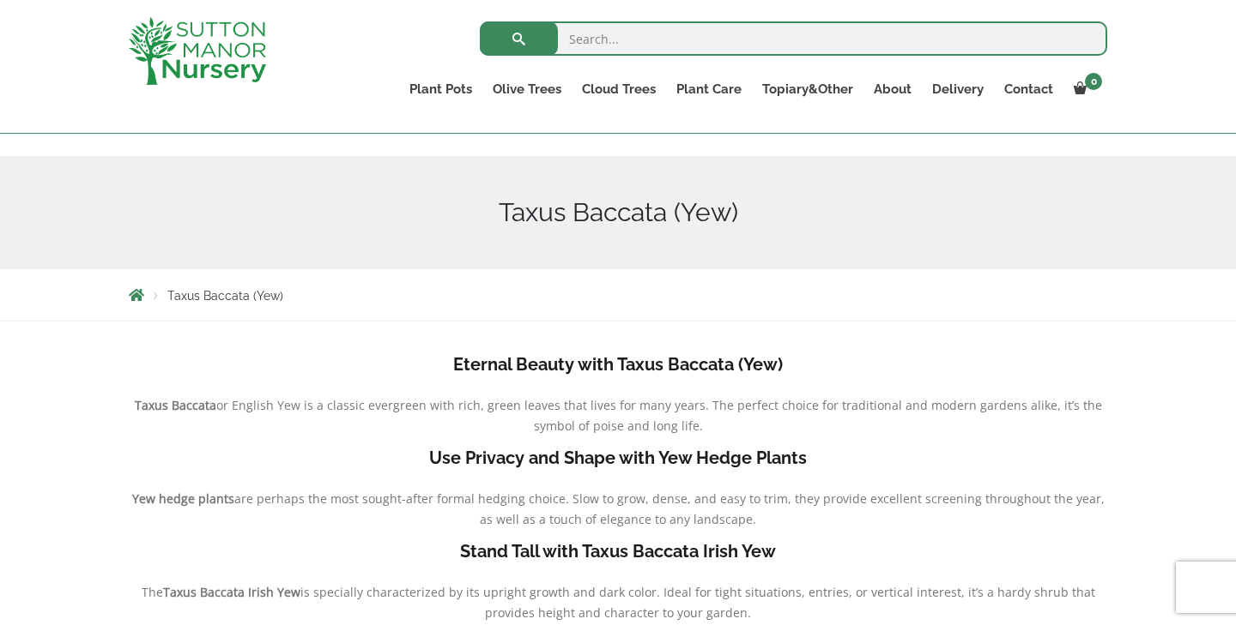
click at [238, 63] on img at bounding box center [197, 51] width 137 height 68
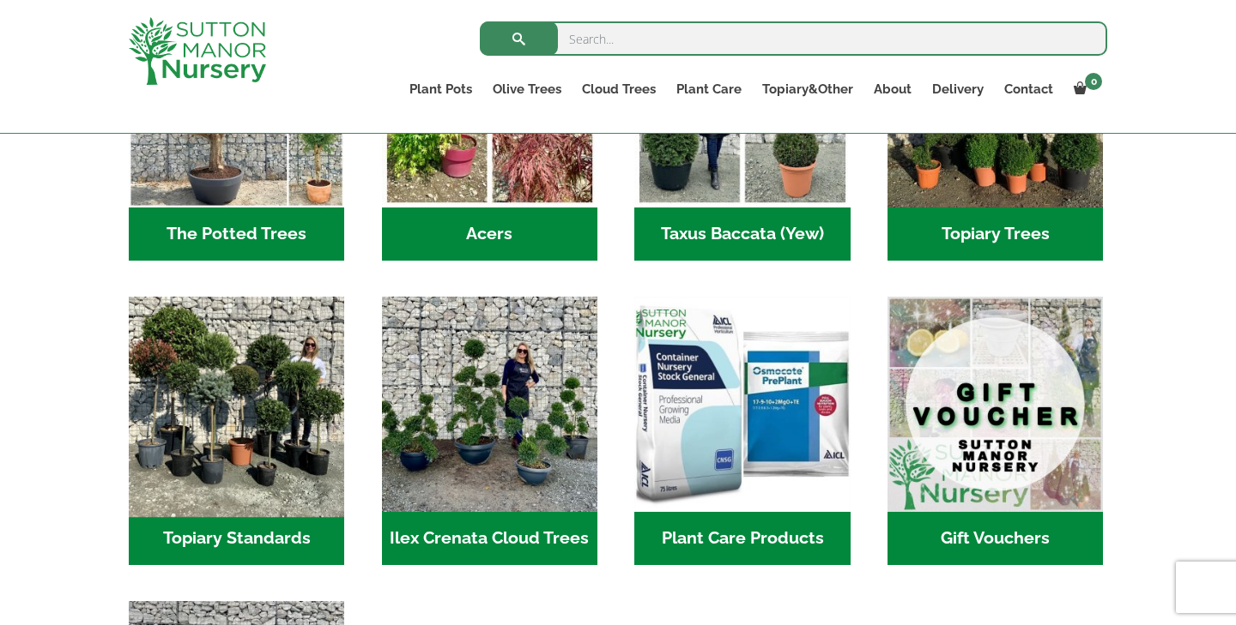
scroll to position [1363, 0]
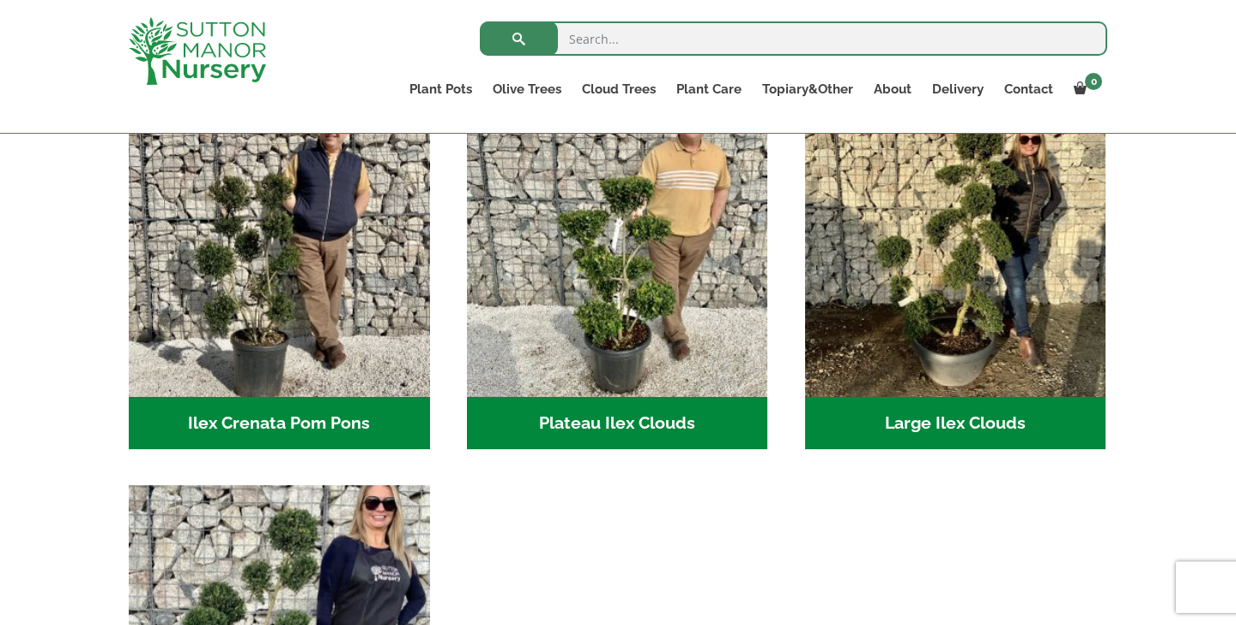
scroll to position [414, 0]
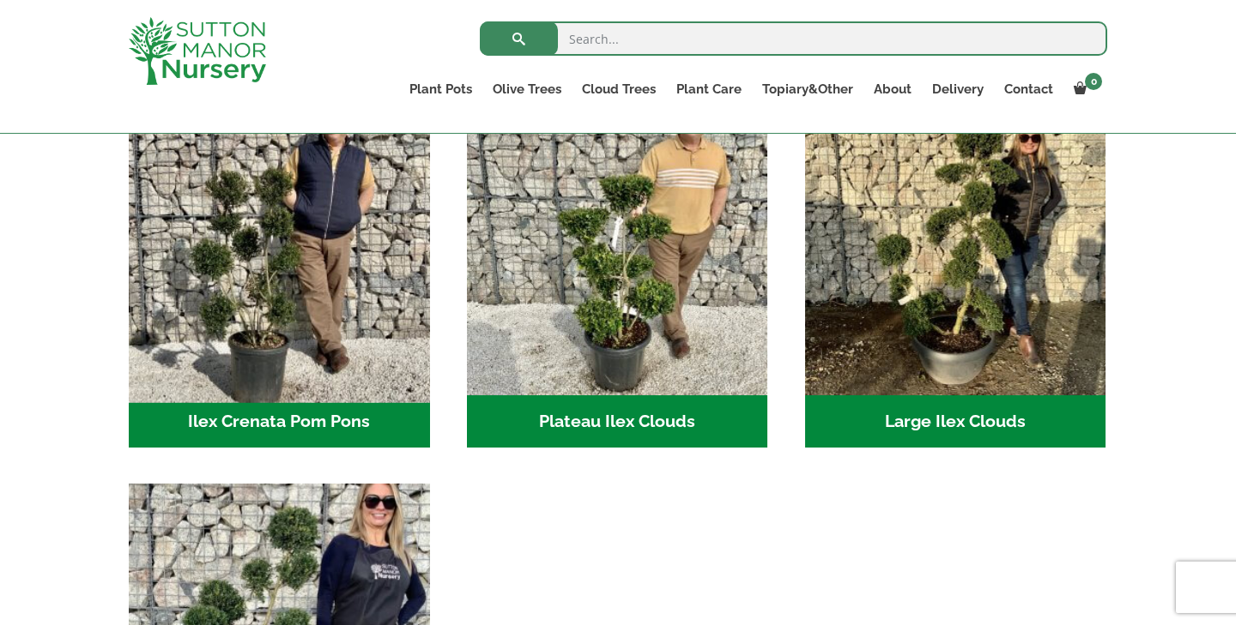
click at [353, 324] on img "Visit product category Ilex Crenata Pom Pons" at bounding box center [279, 245] width 316 height 316
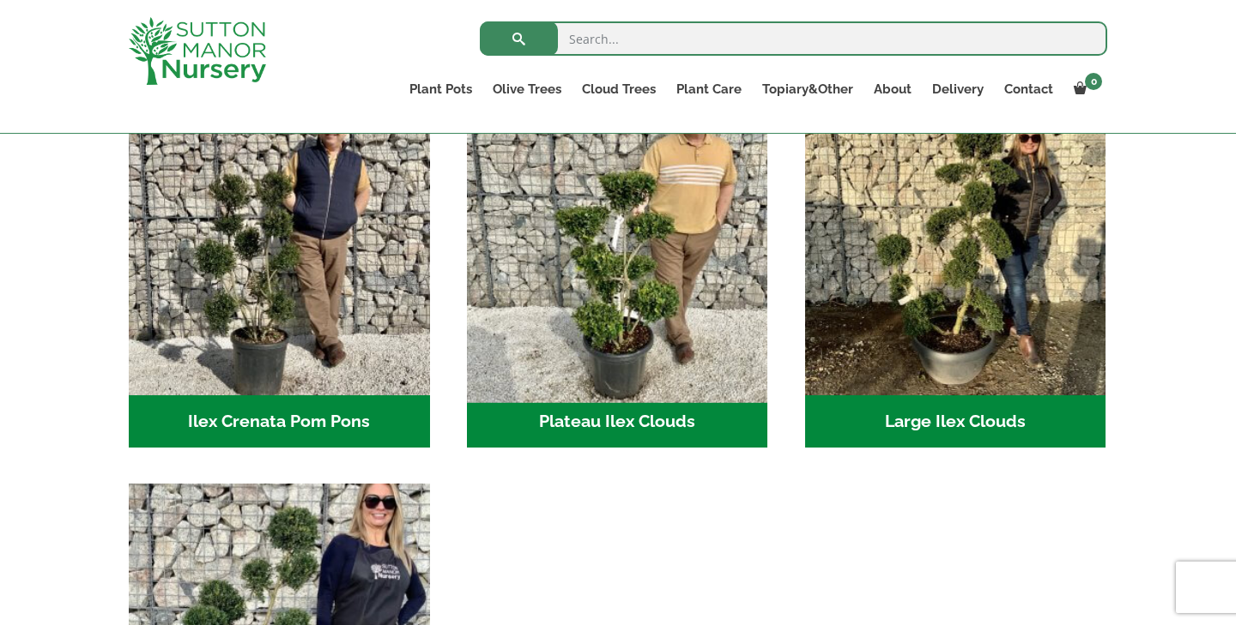
click at [559, 317] on img "Visit product category Plateau Ilex Clouds" at bounding box center [617, 245] width 316 height 316
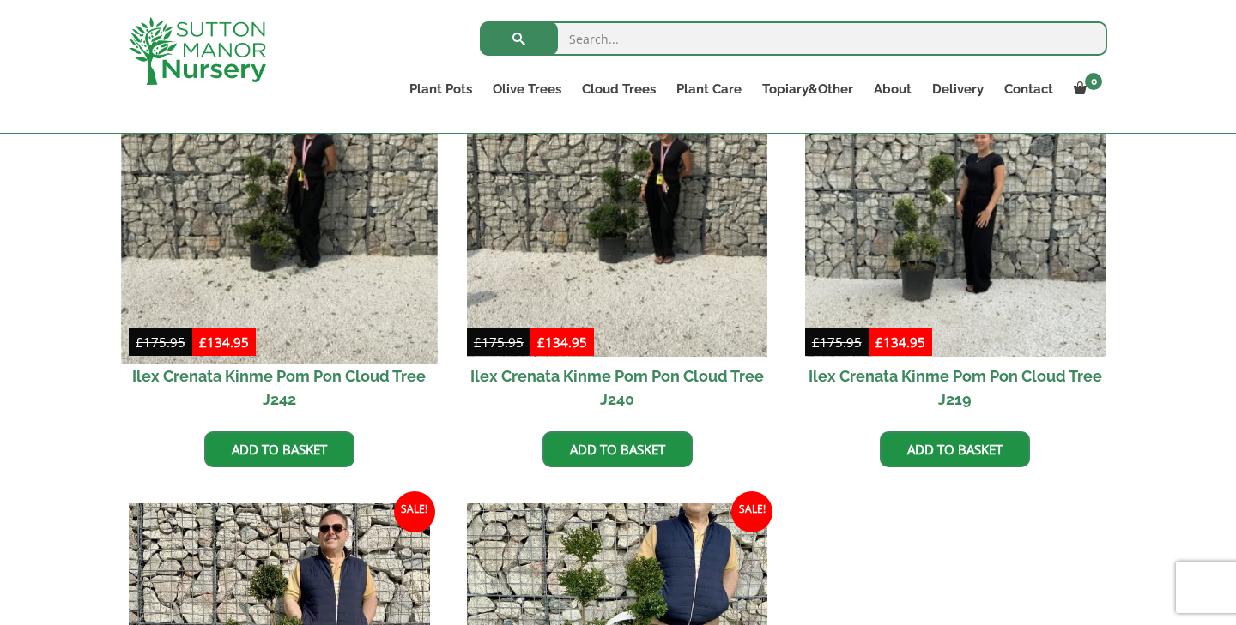
scroll to position [513, 0]
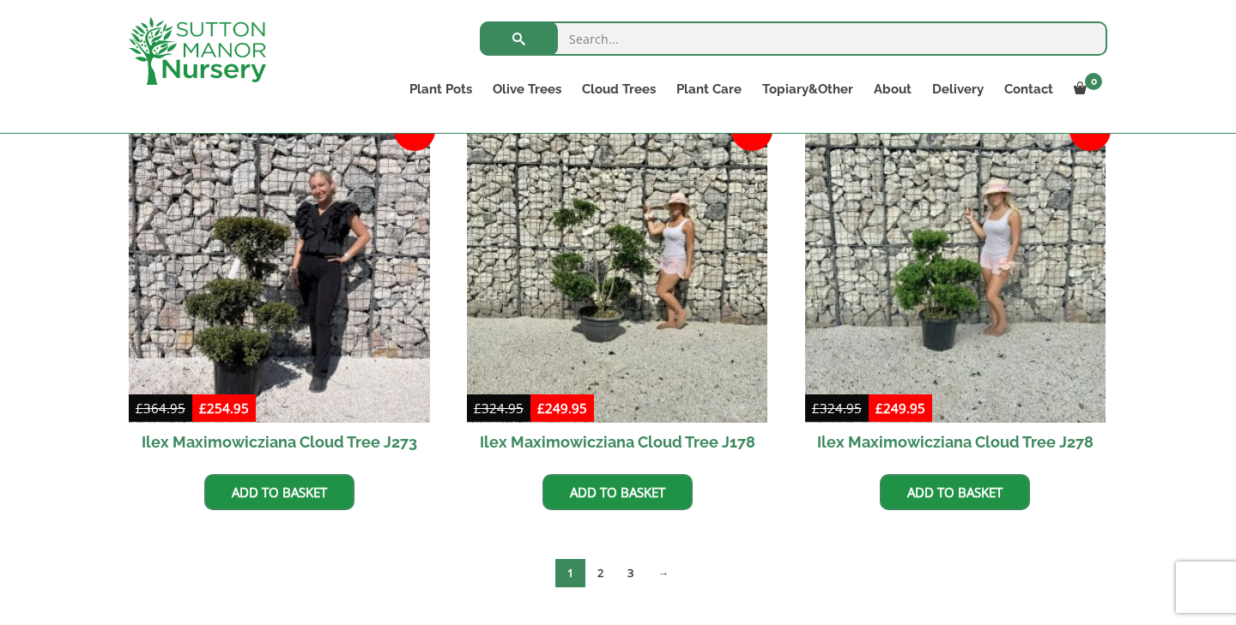
scroll to position [448, 0]
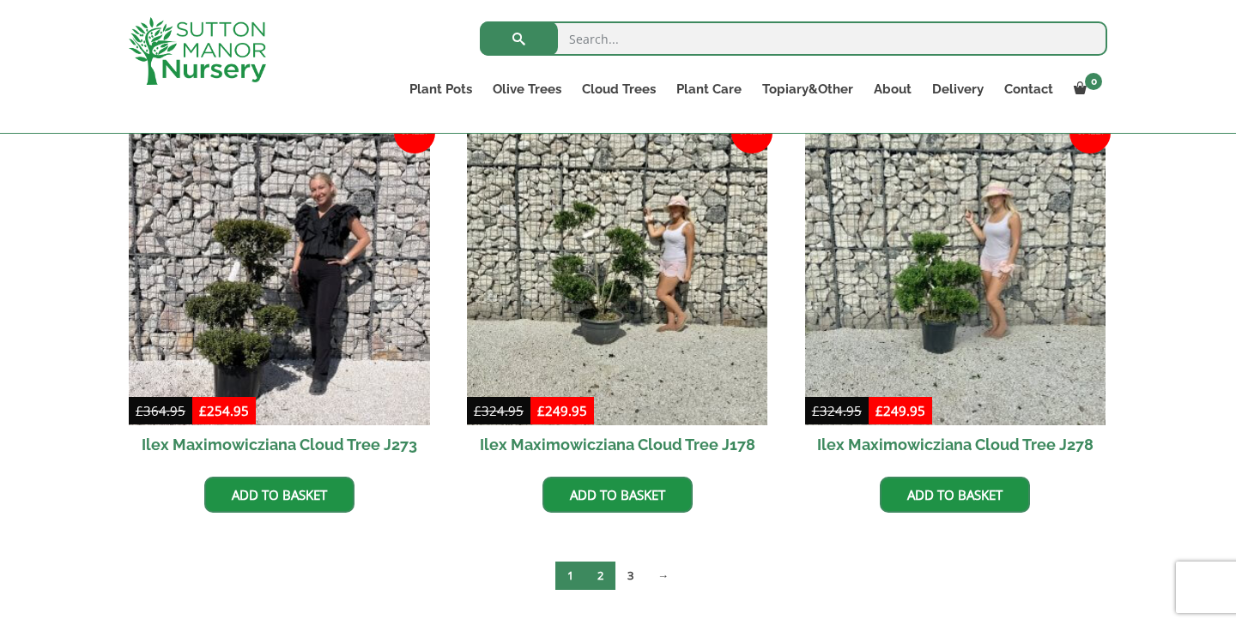
click at [602, 566] on link "2" at bounding box center [600, 576] width 30 height 28
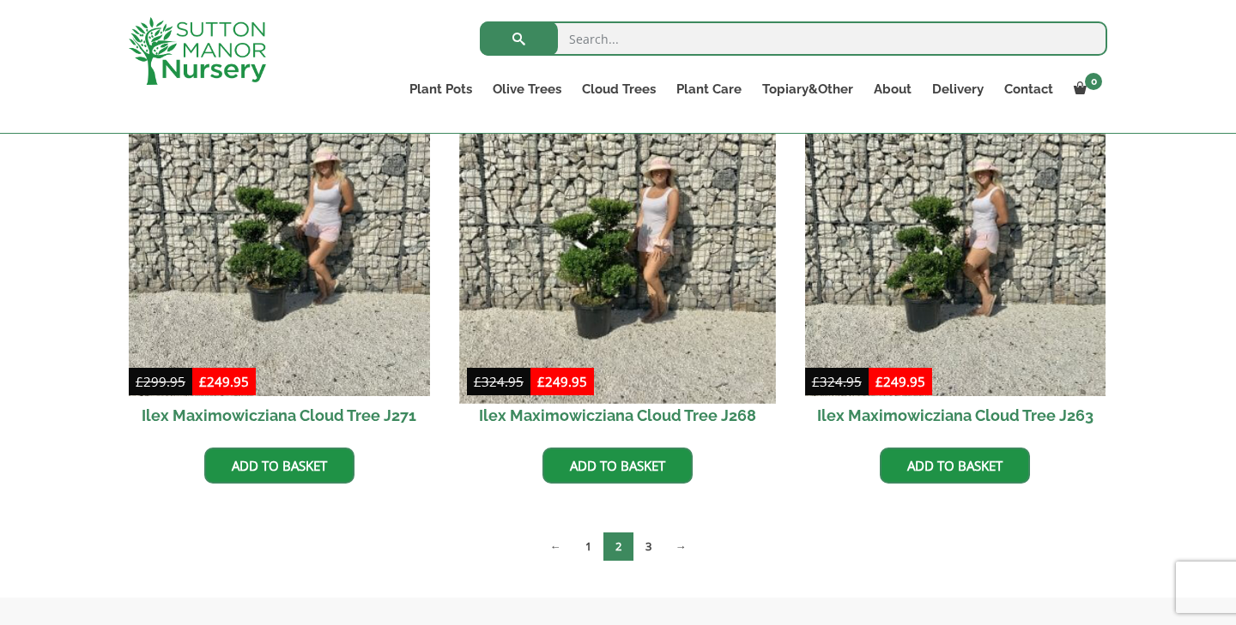
scroll to position [479, 0]
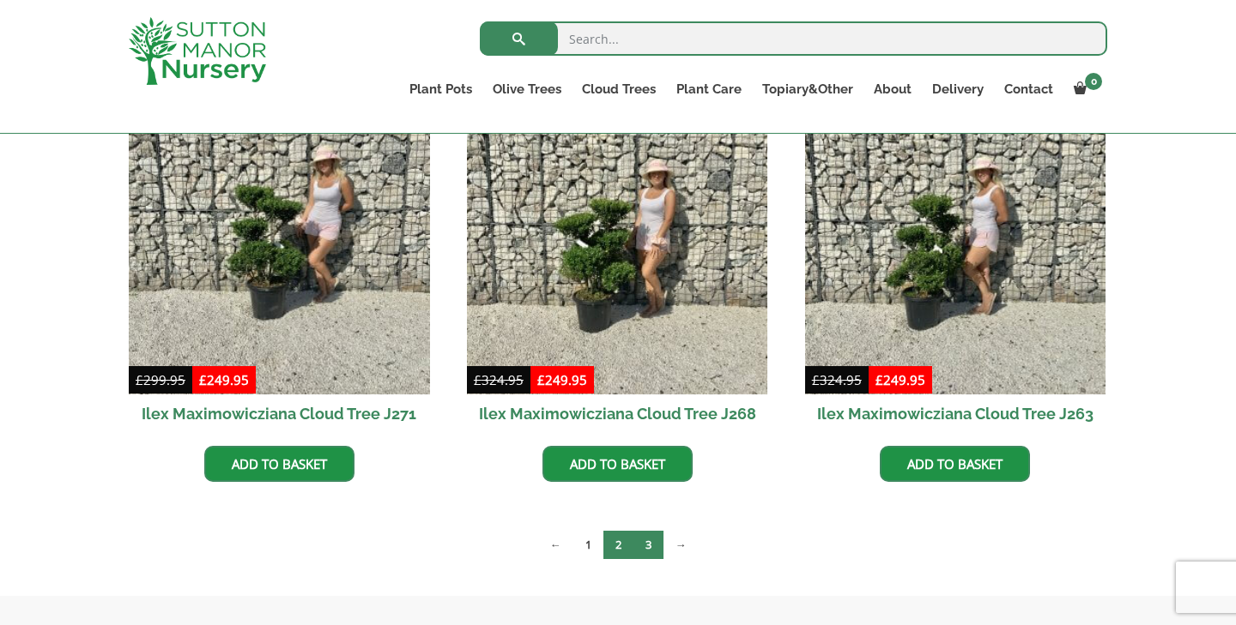
click at [644, 547] on link "3" at bounding box center [648, 545] width 30 height 28
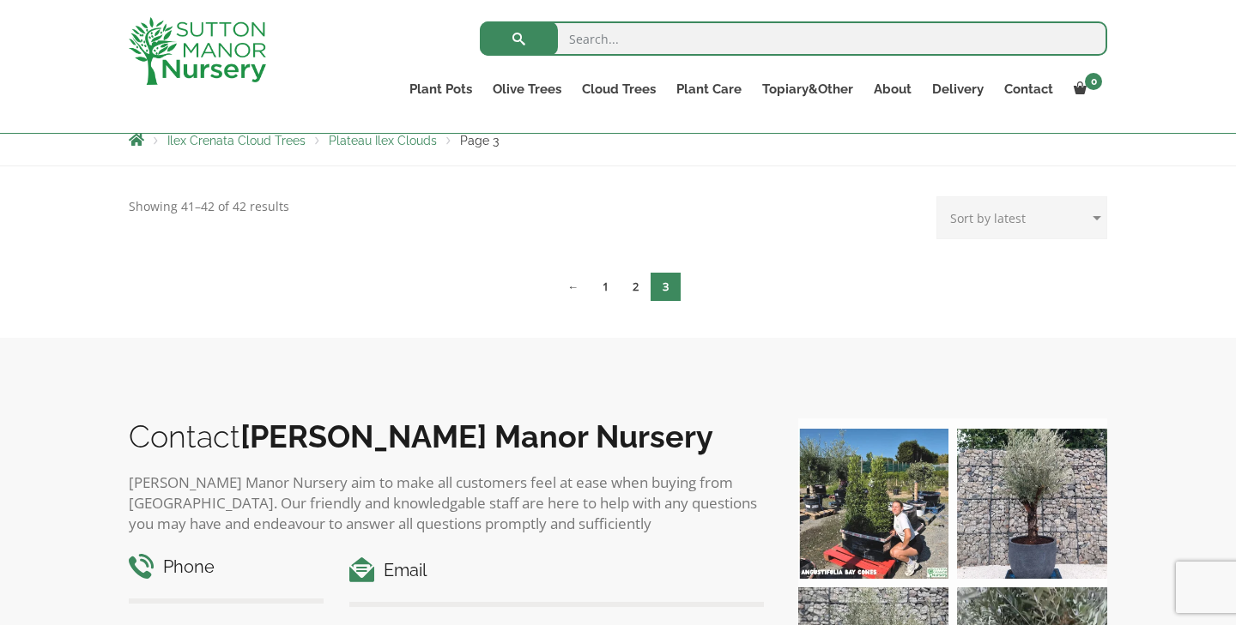
scroll to position [176, 0]
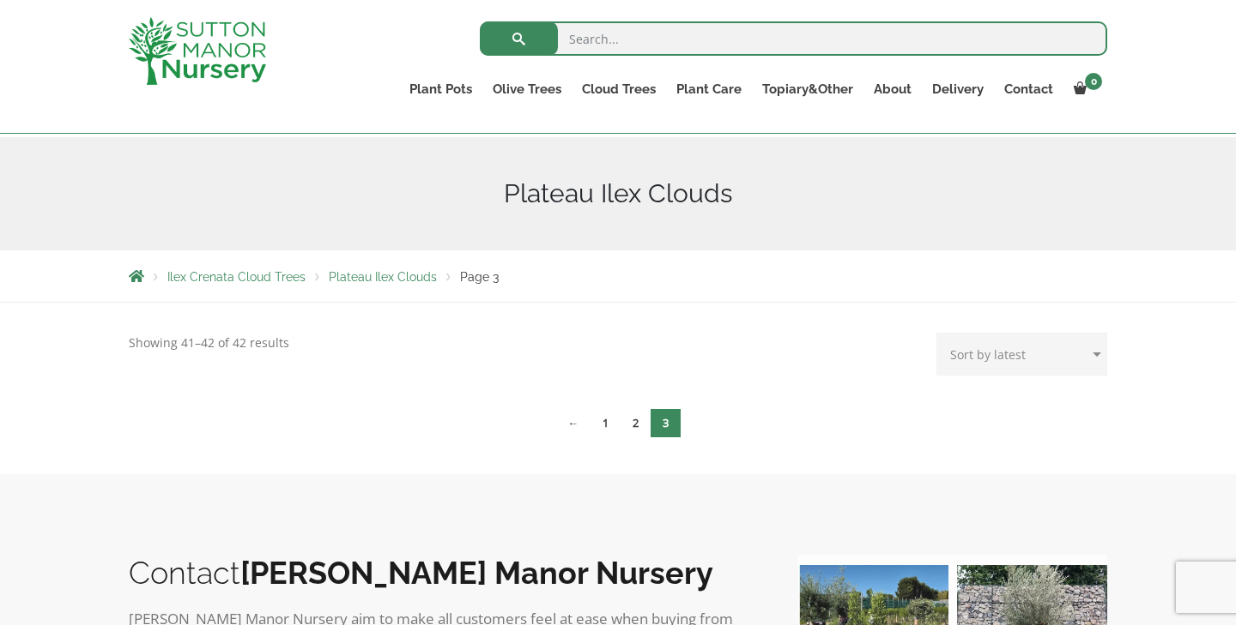
click at [621, 439] on nav "← 1 2 3" at bounding box center [618, 426] width 978 height 36
click at [631, 427] on link "2" at bounding box center [635, 423] width 30 height 28
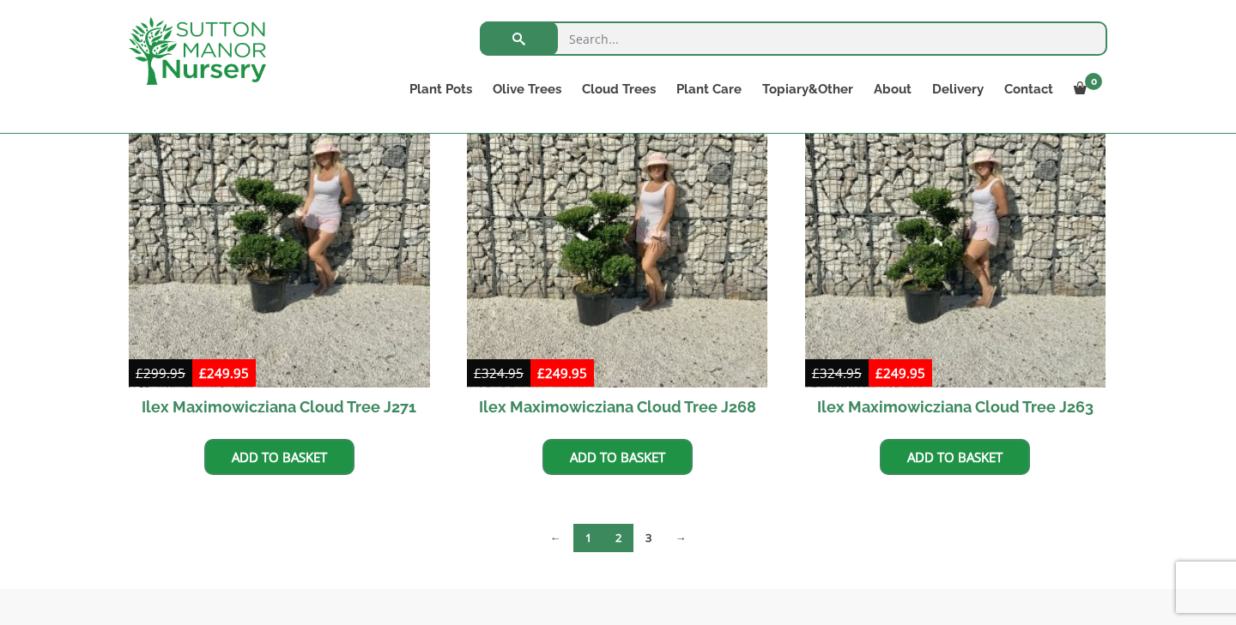
click at [590, 541] on link "1" at bounding box center [588, 538] width 30 height 28
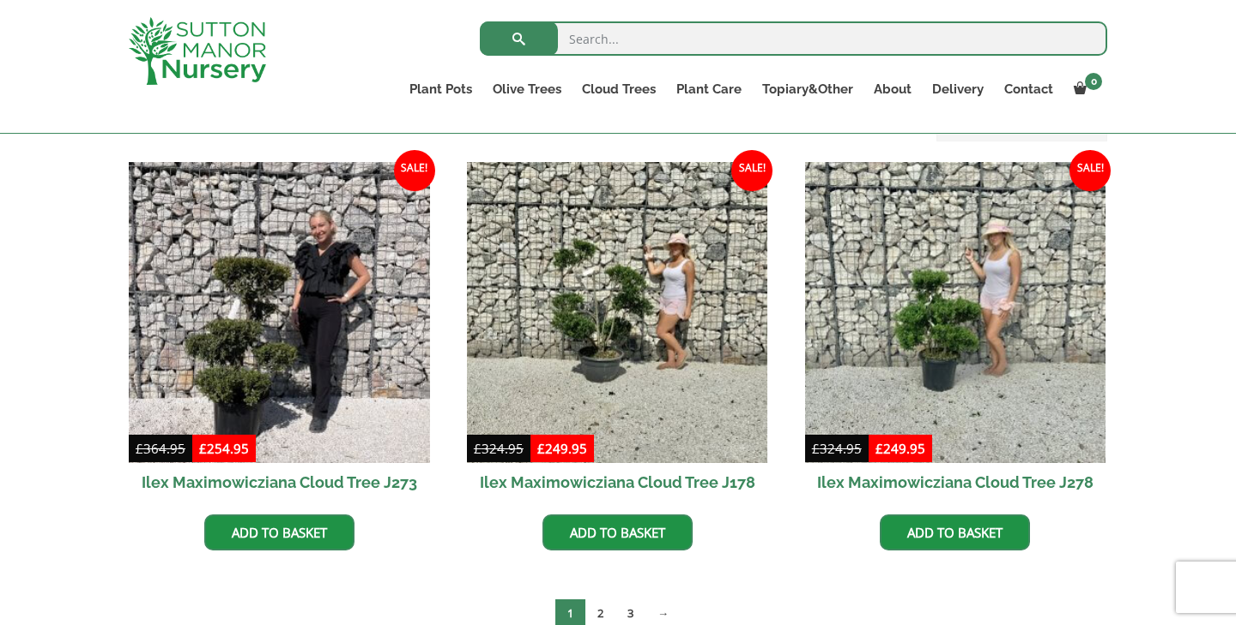
scroll to position [409, 0]
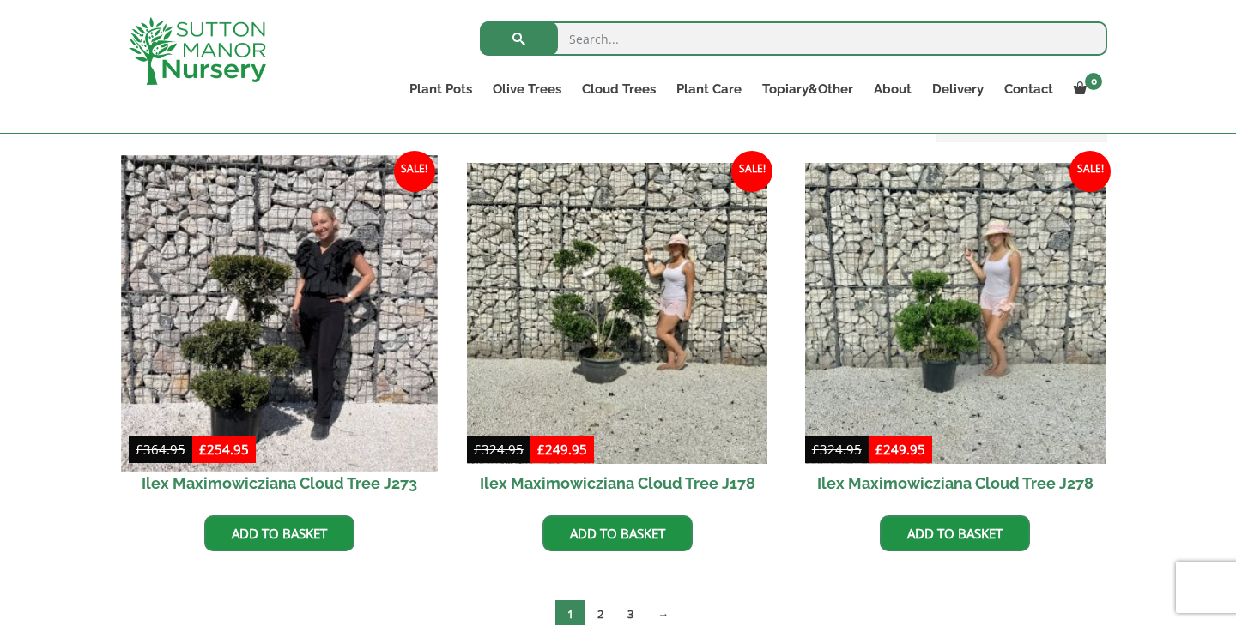
click at [305, 315] on img at bounding box center [279, 313] width 316 height 316
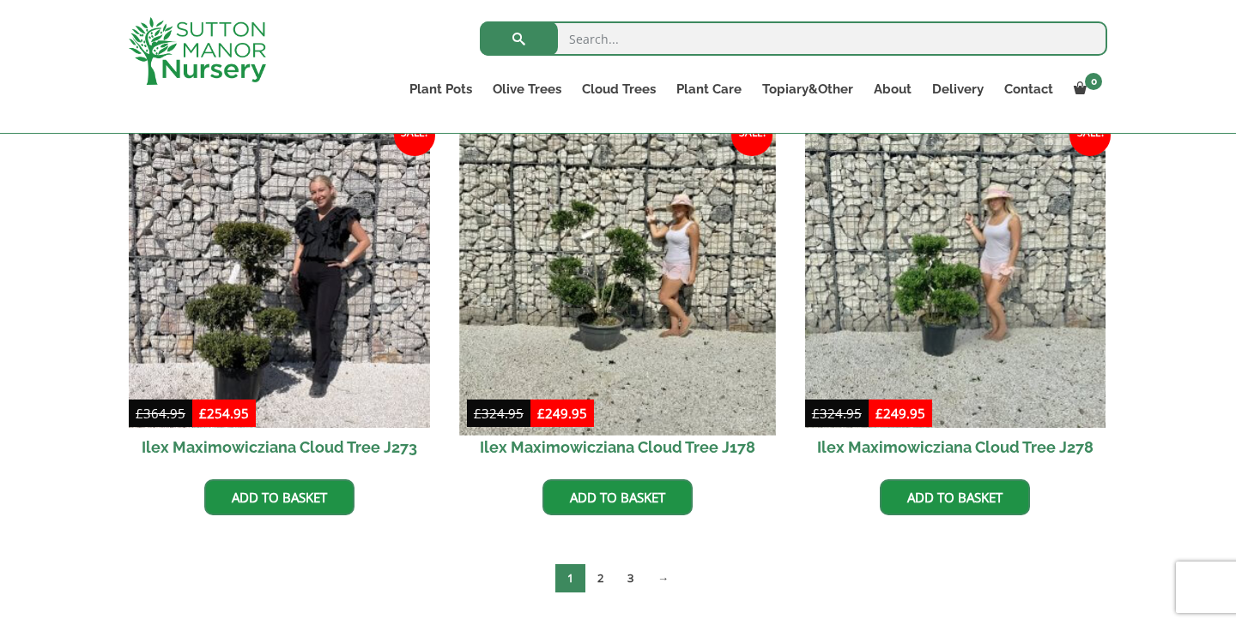
scroll to position [457, 0]
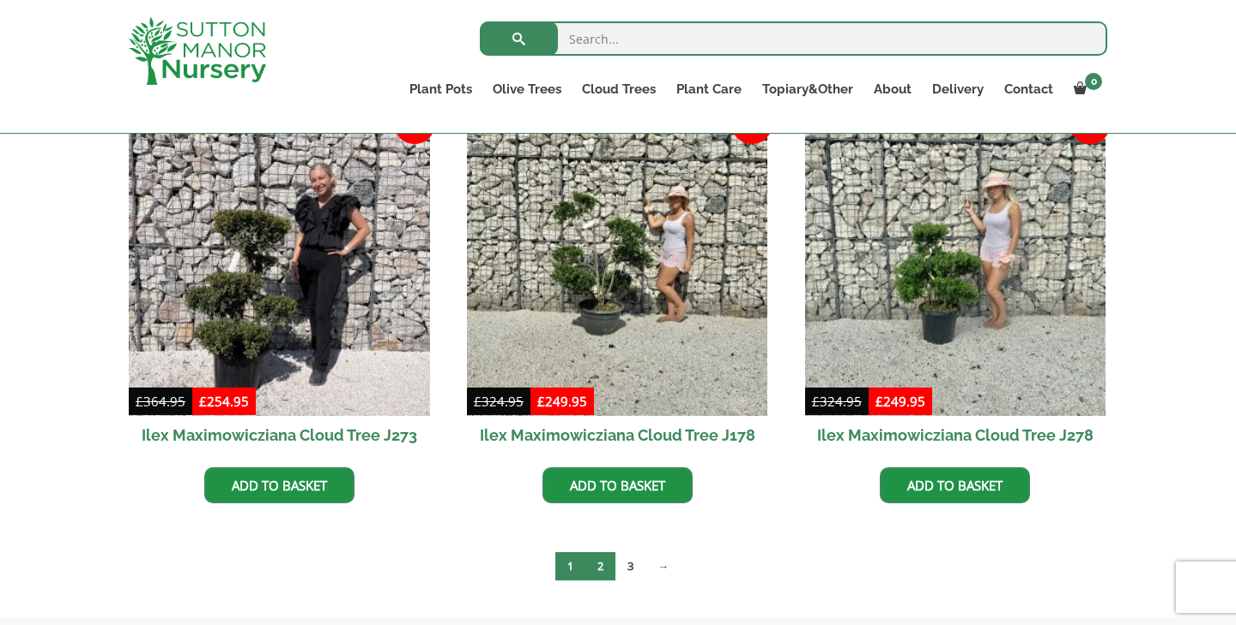
click at [601, 563] on link "2" at bounding box center [600, 567] width 30 height 28
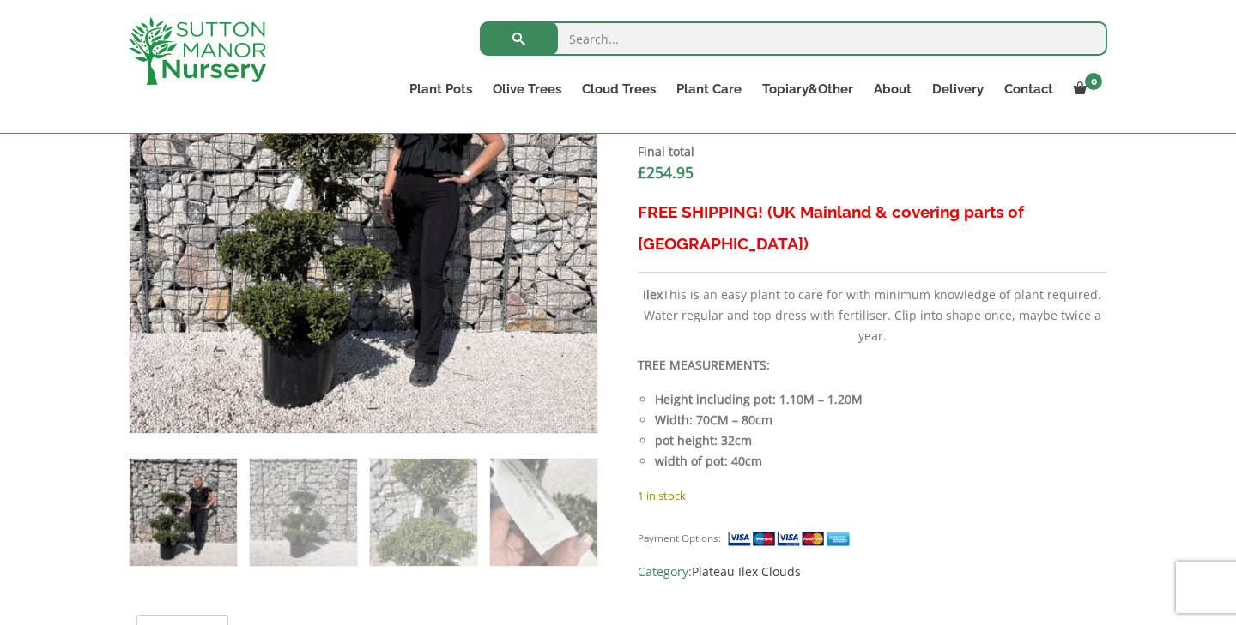
scroll to position [707, 0]
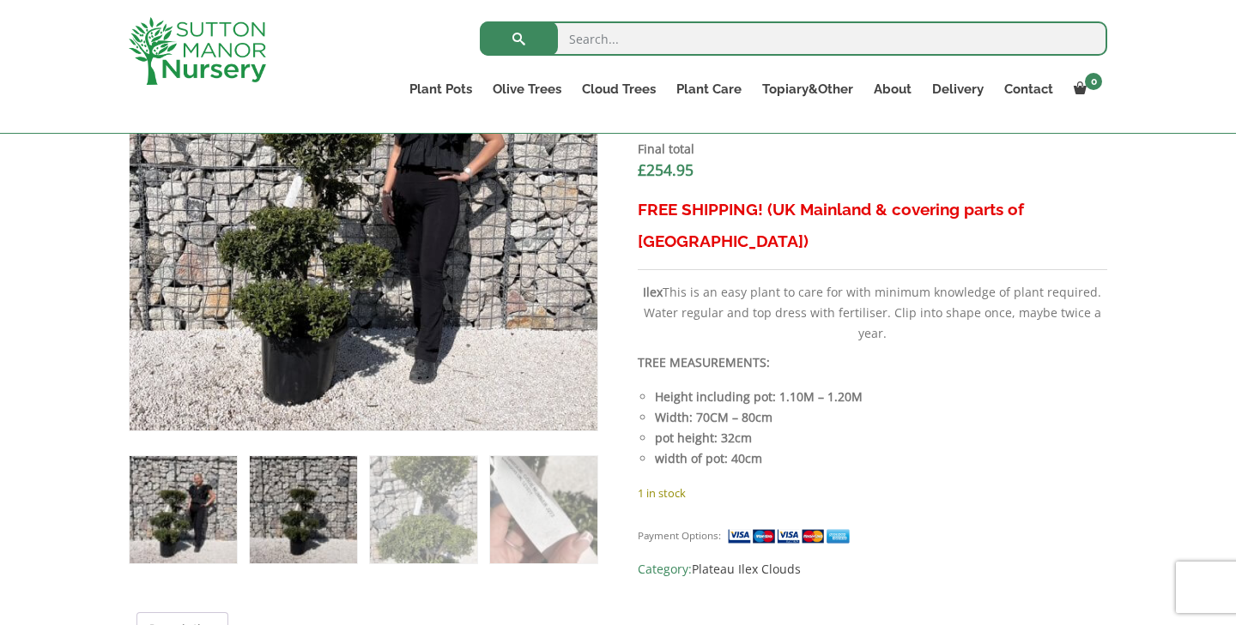
click at [255, 511] on img at bounding box center [303, 509] width 107 height 107
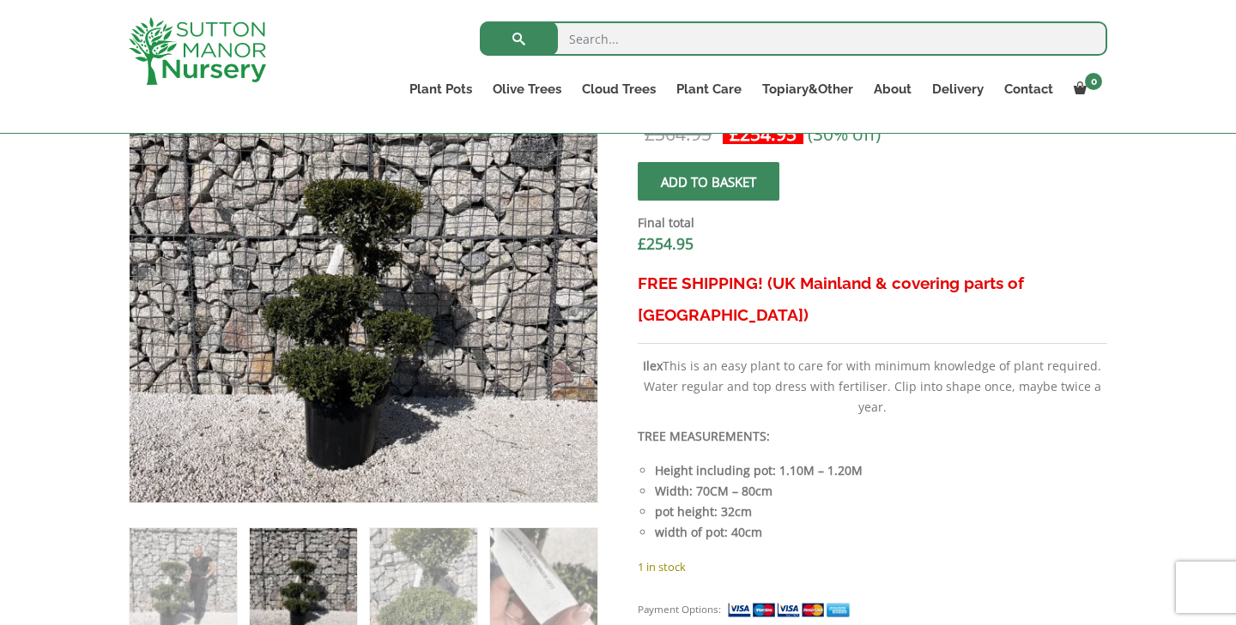
scroll to position [616, 0]
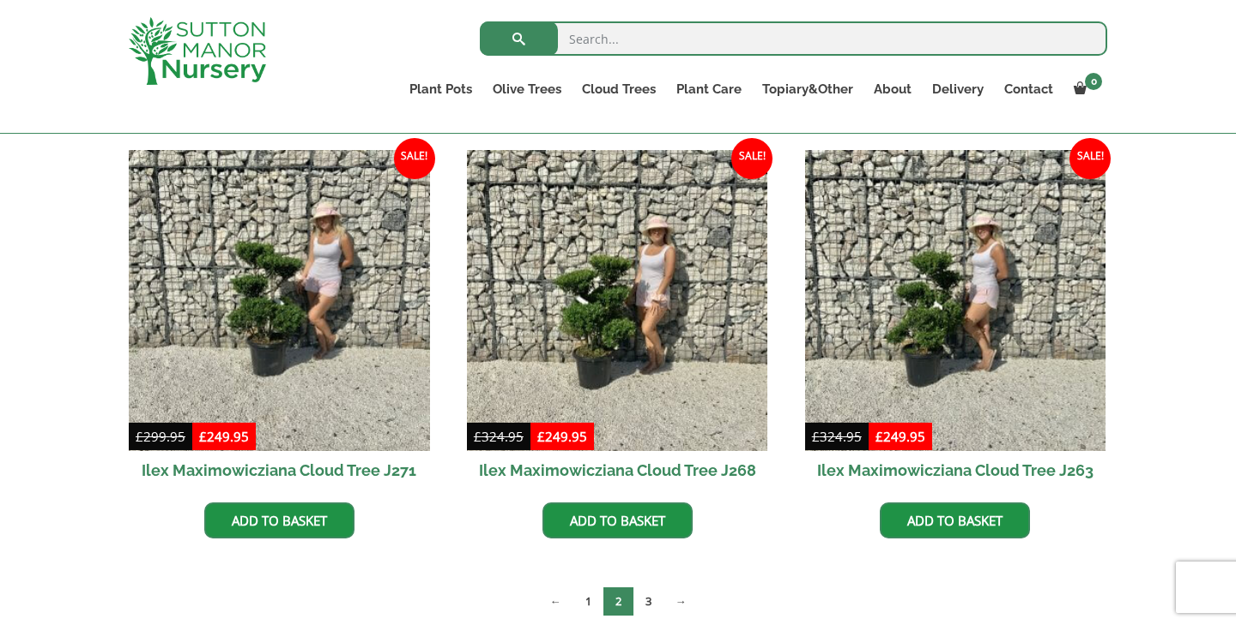
scroll to position [443, 0]
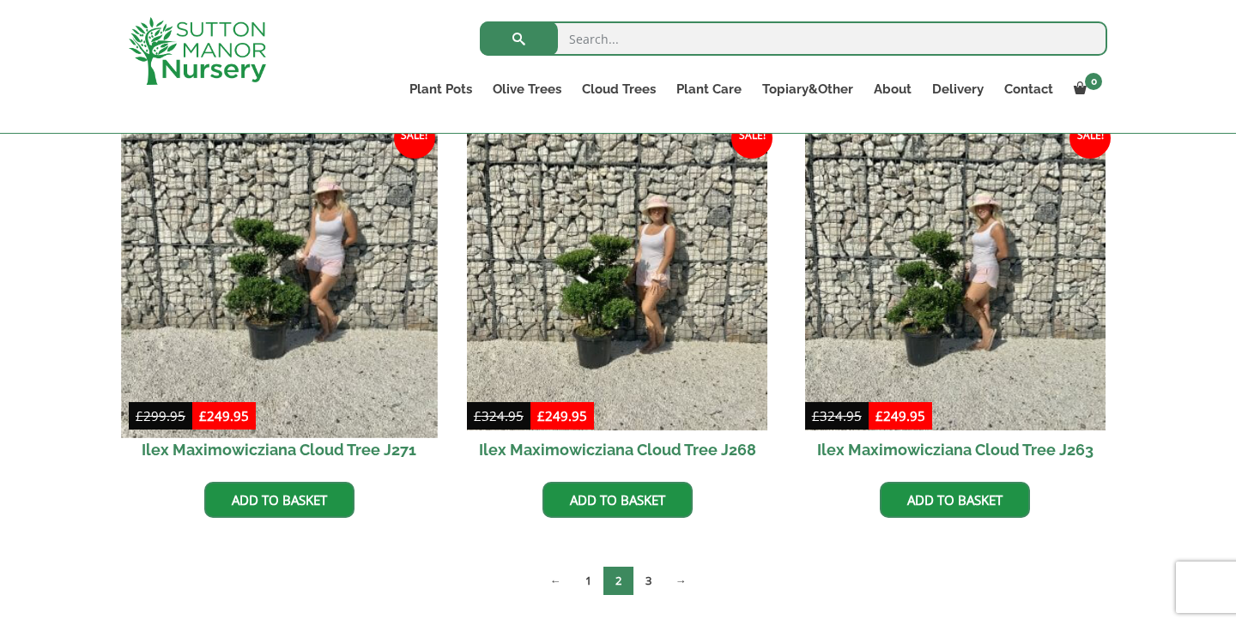
click at [329, 269] on img at bounding box center [279, 280] width 316 height 316
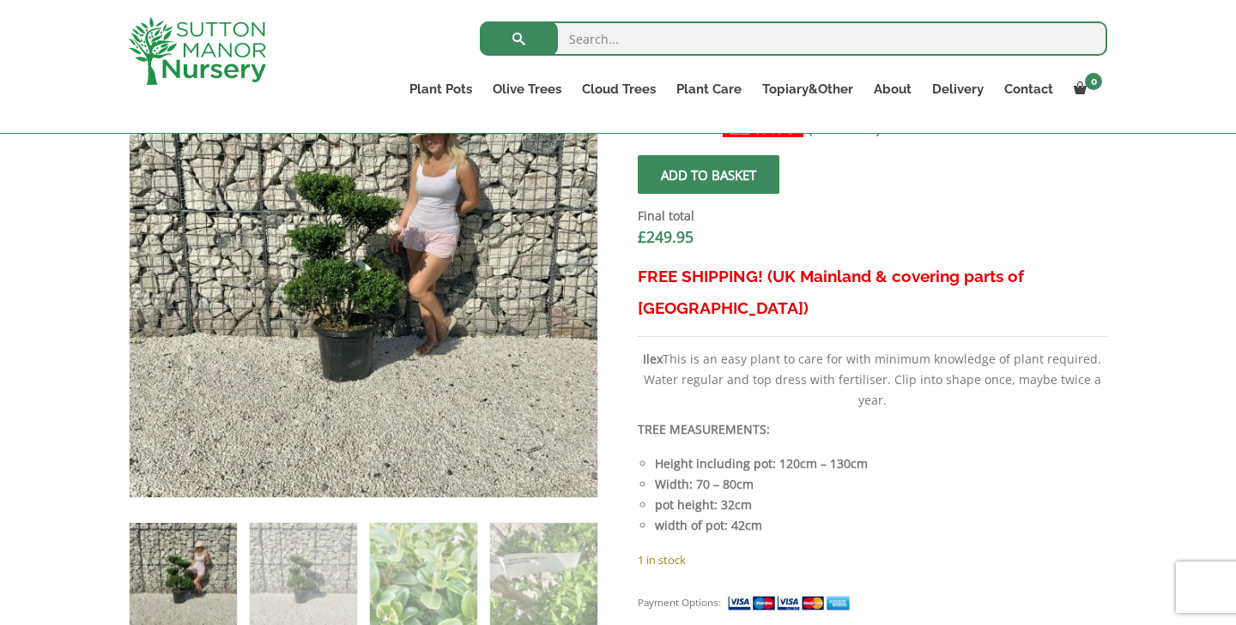
scroll to position [644, 0]
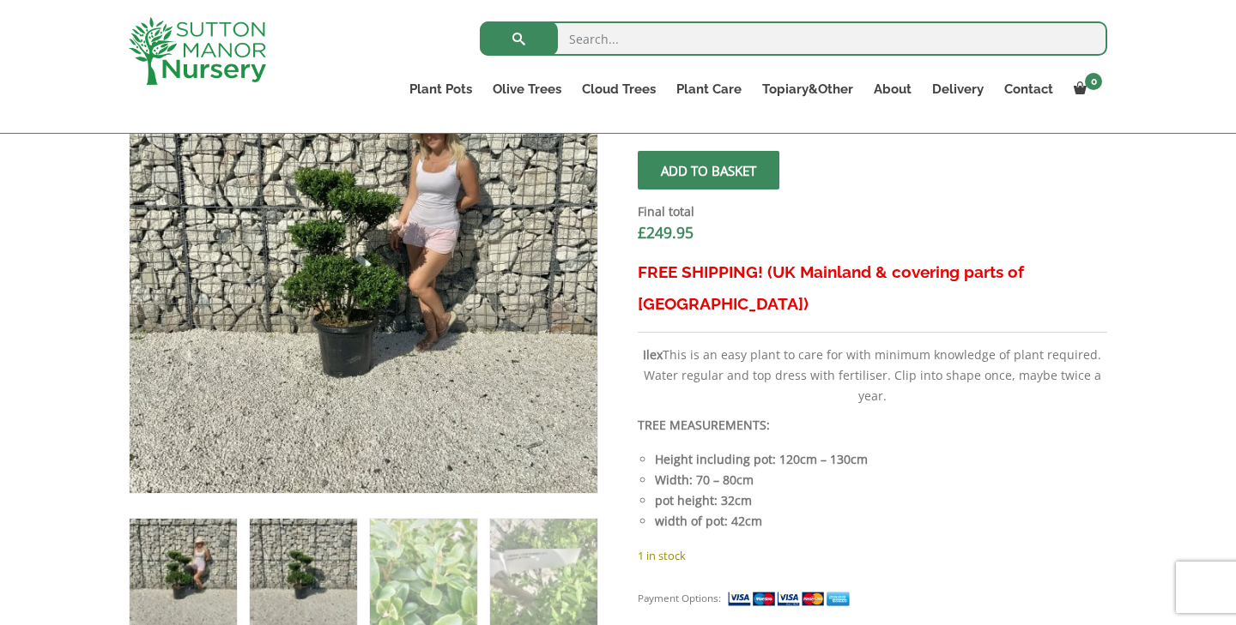
click at [316, 577] on img at bounding box center [303, 572] width 107 height 107
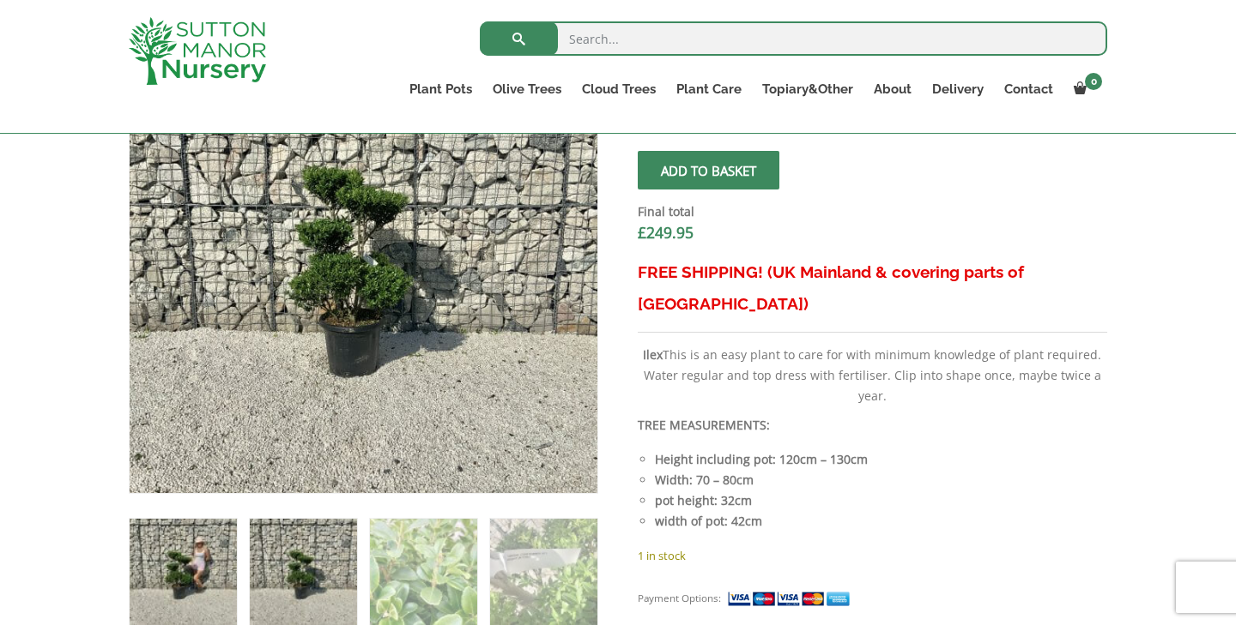
click at [215, 564] on img at bounding box center [183, 572] width 107 height 107
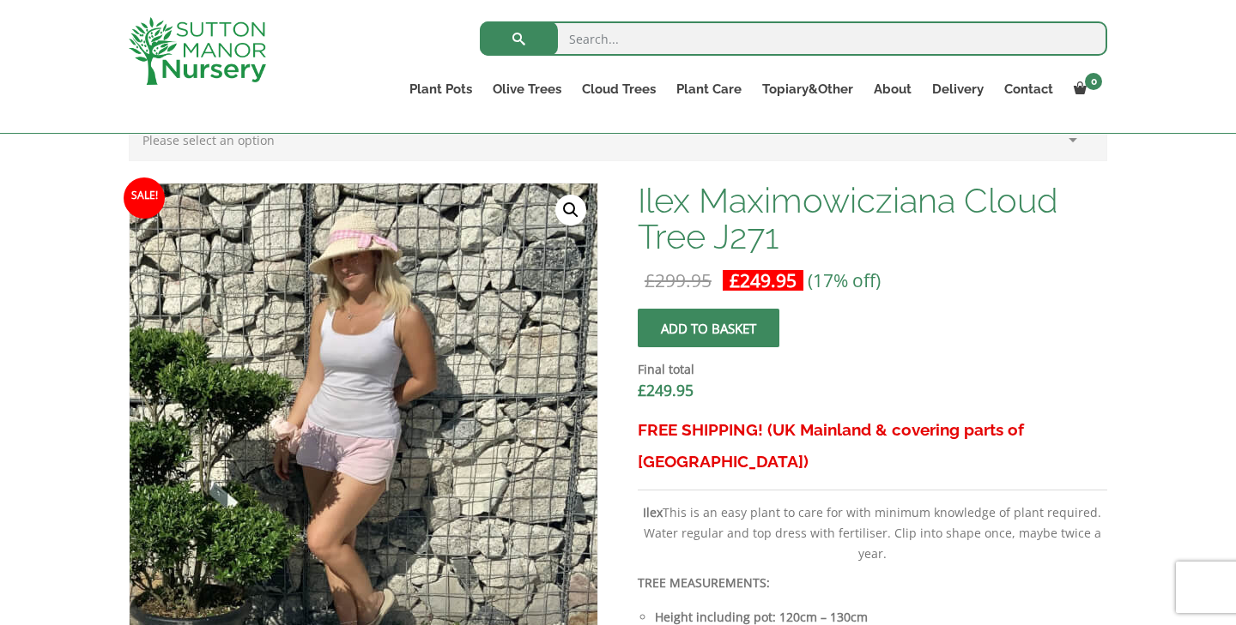
scroll to position [482, 0]
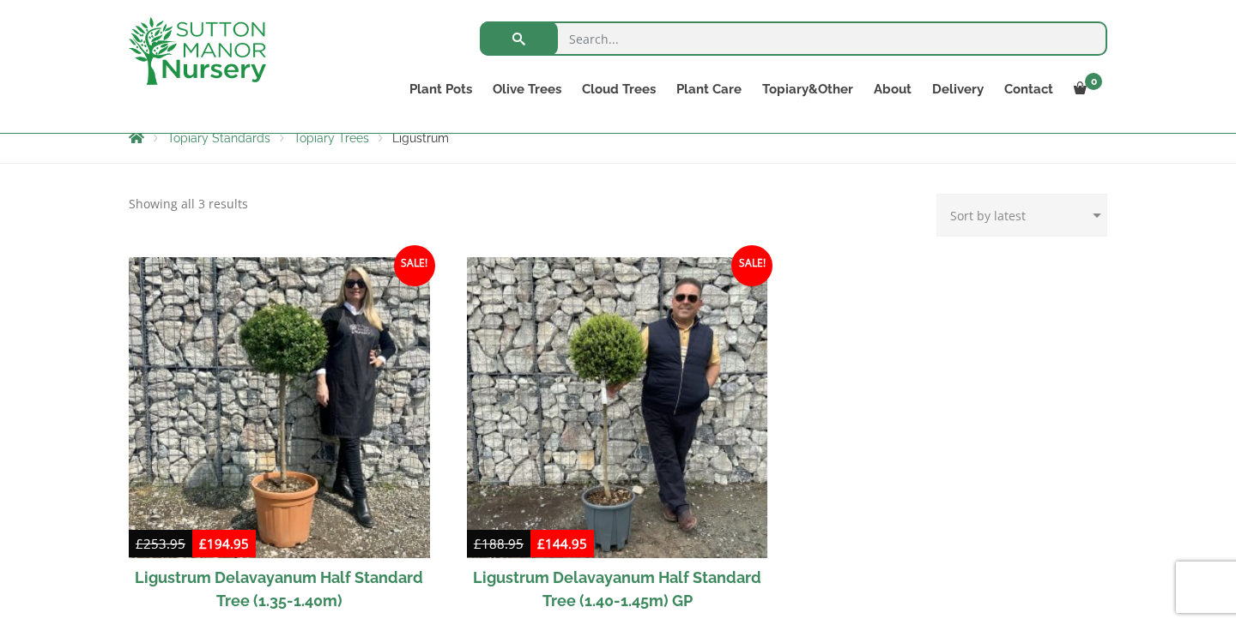
scroll to position [51, 0]
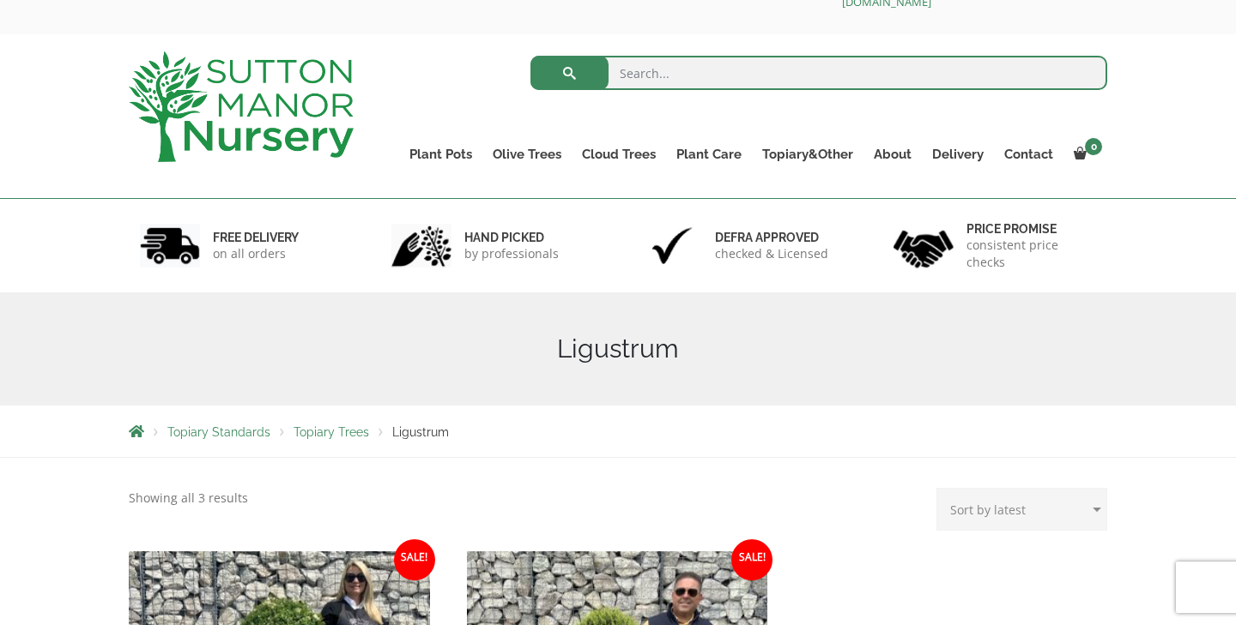
click at [317, 136] on img at bounding box center [241, 106] width 225 height 111
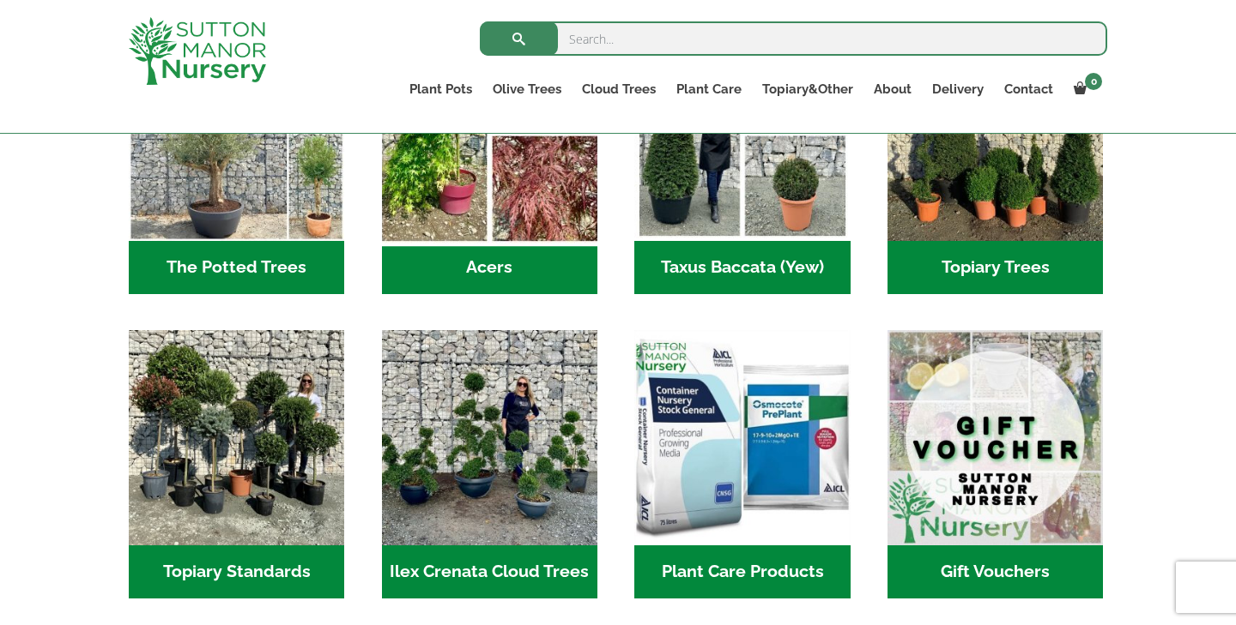
scroll to position [1338, 0]
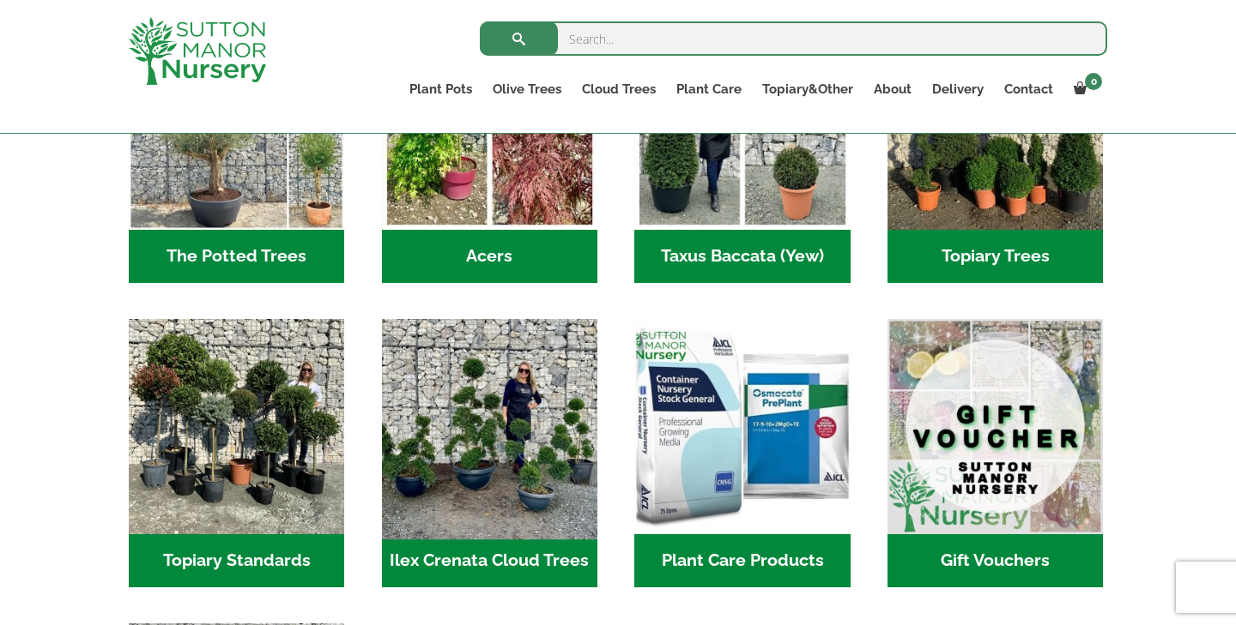
click at [477, 437] on img "Visit product category Ilex Crenata Cloud Trees" at bounding box center [489, 426] width 227 height 227
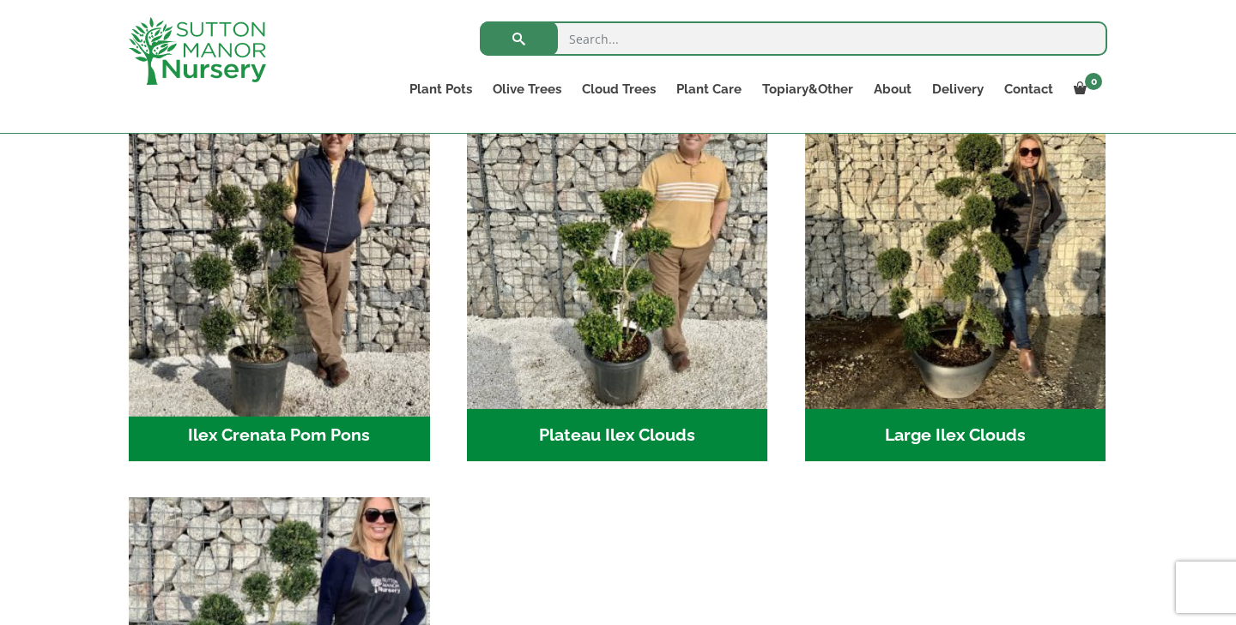
click at [360, 323] on img "Visit product category Ilex Crenata Pom Pons" at bounding box center [279, 258] width 316 height 316
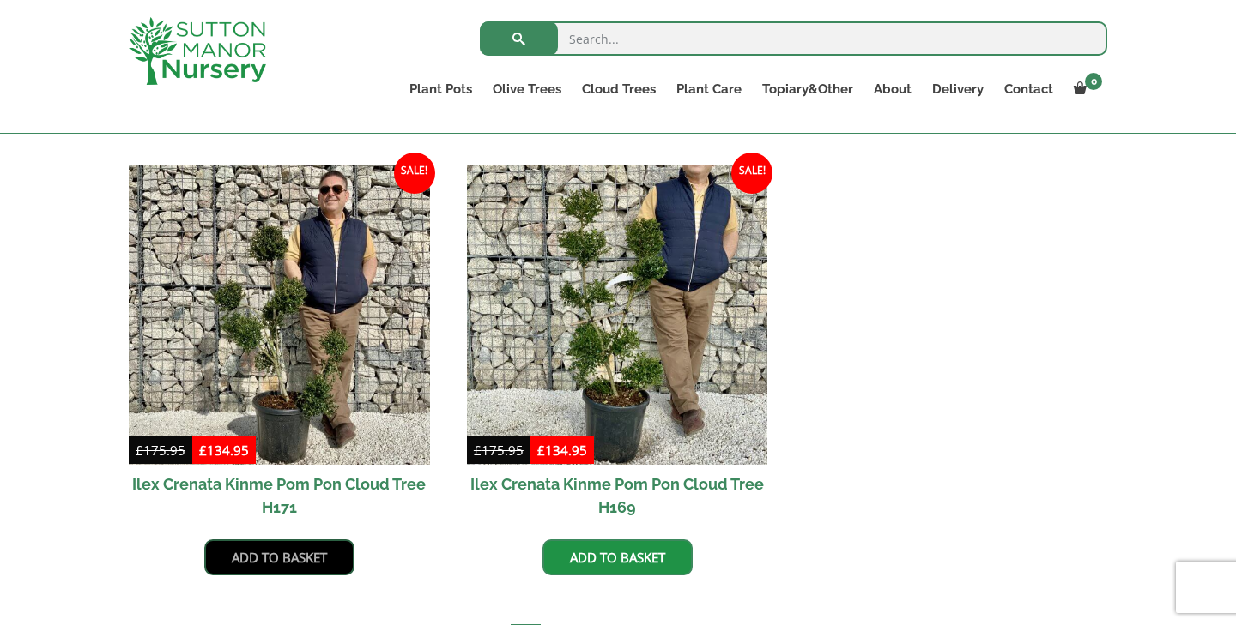
scroll to position [853, 0]
